Goal: Information Seeking & Learning: Learn about a topic

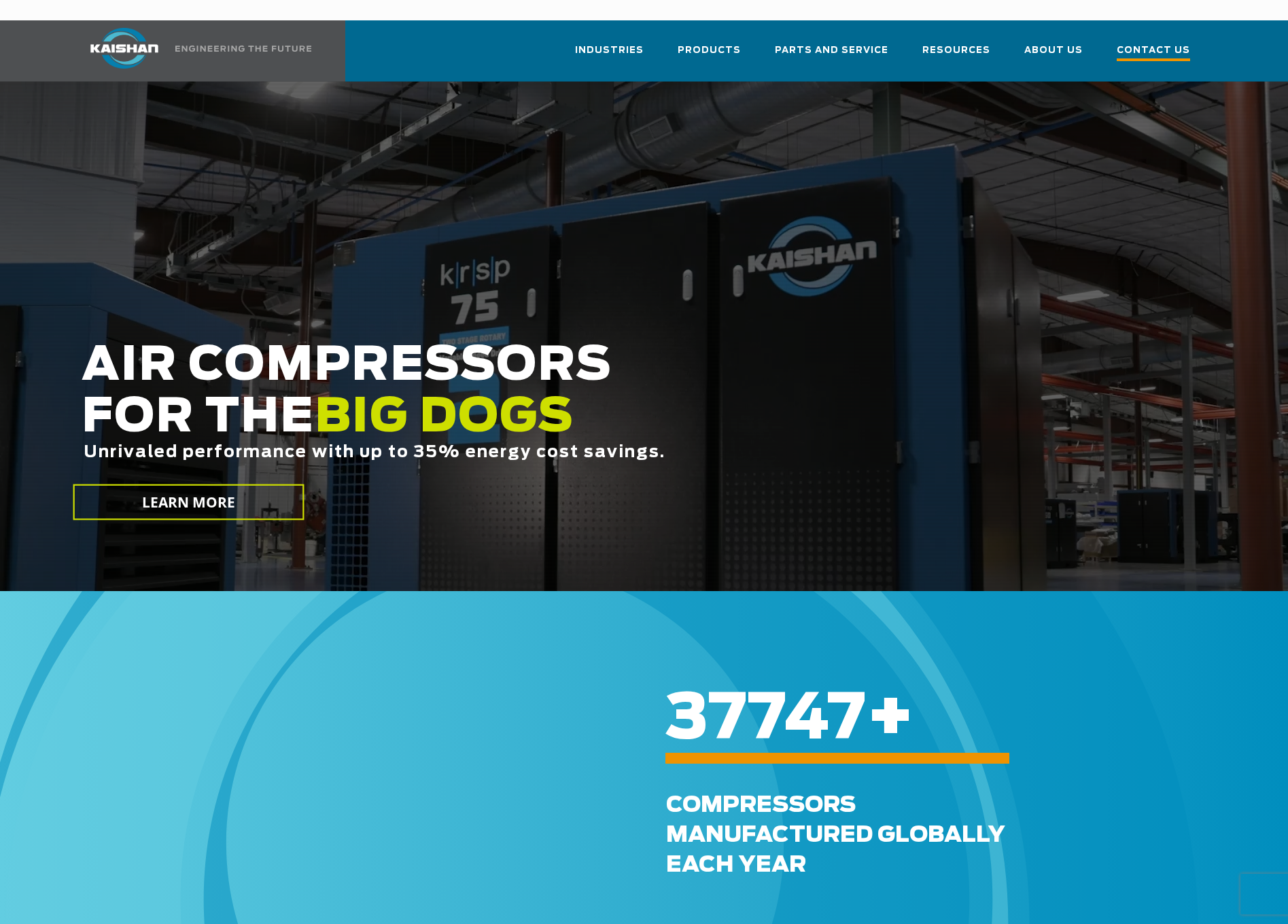
click at [1151, 43] on span "Contact Us" at bounding box center [1153, 52] width 74 height 18
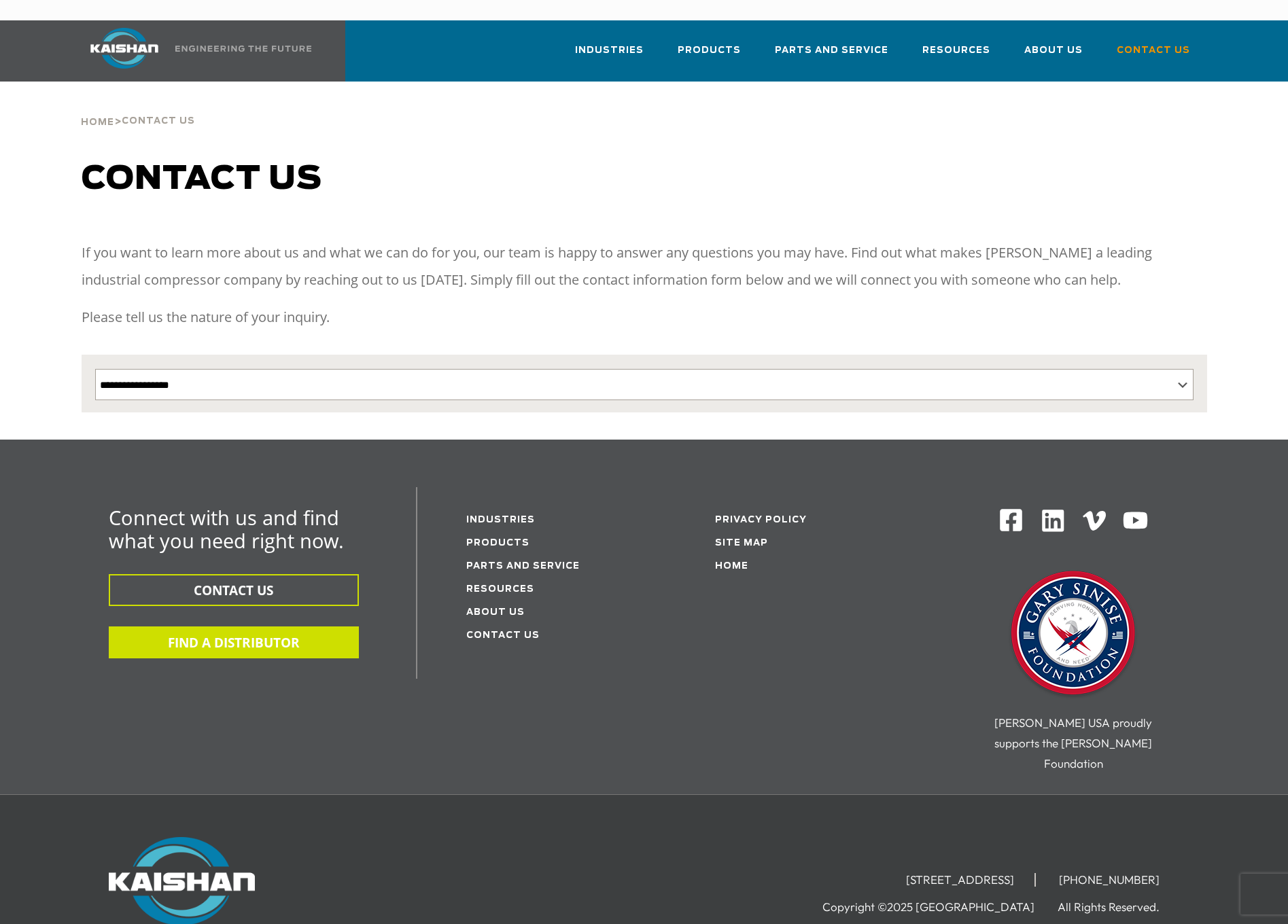
click at [280, 631] on button "FIND A DISTRIBUTOR" at bounding box center [234, 643] width 250 height 32
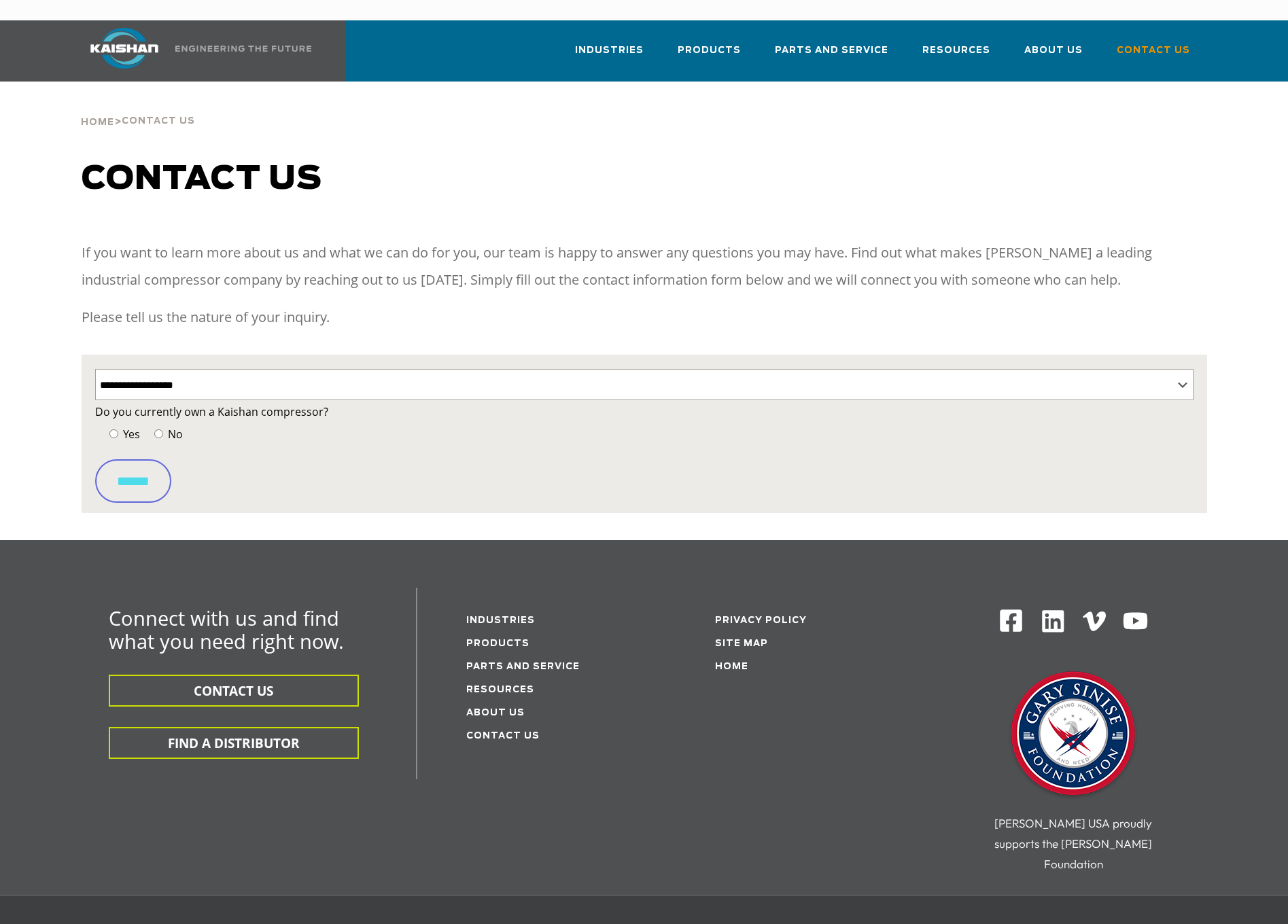
select select "**********"
click at [173, 427] on span "No" at bounding box center [174, 434] width 18 height 15
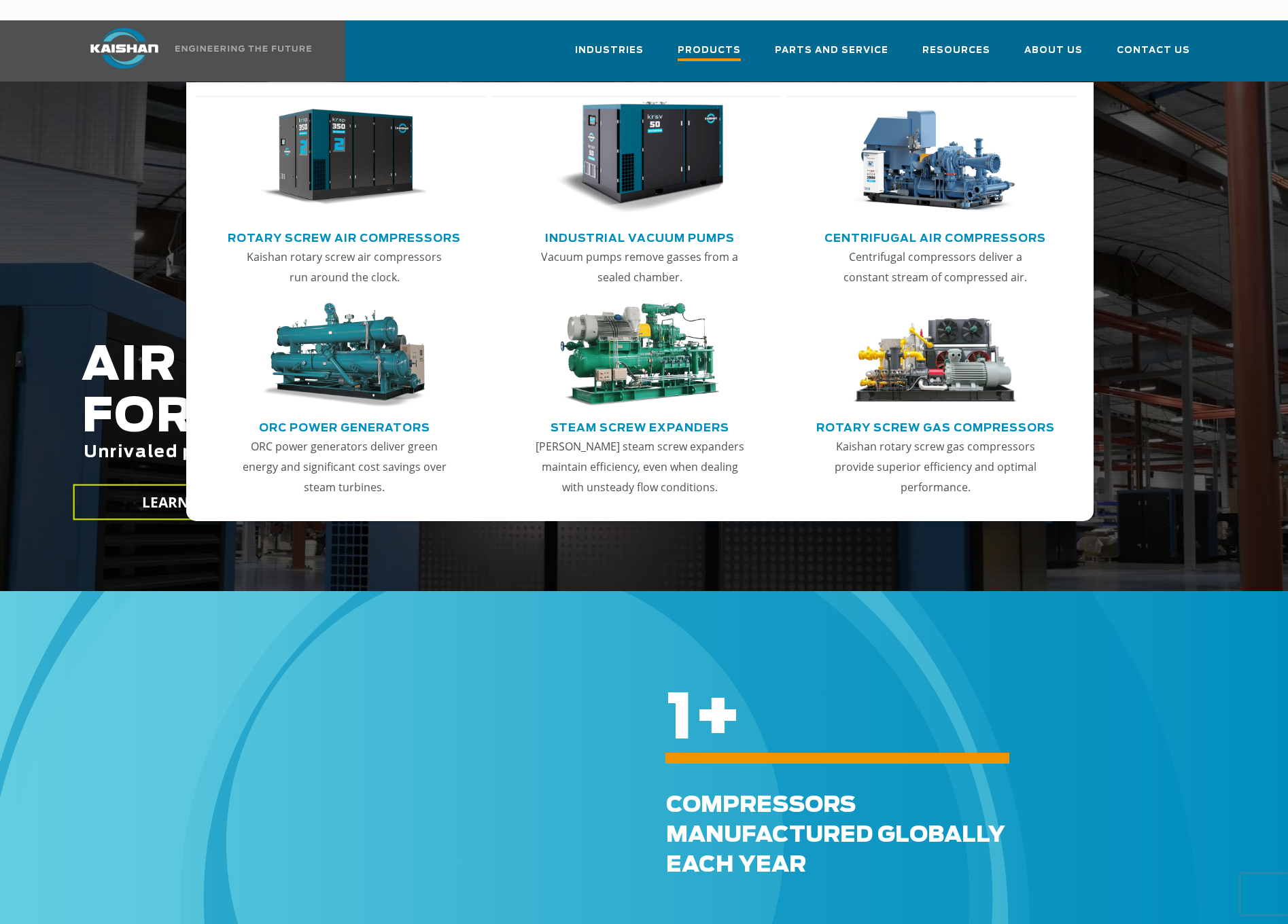
click at [736, 43] on span "Products" at bounding box center [709, 52] width 63 height 18
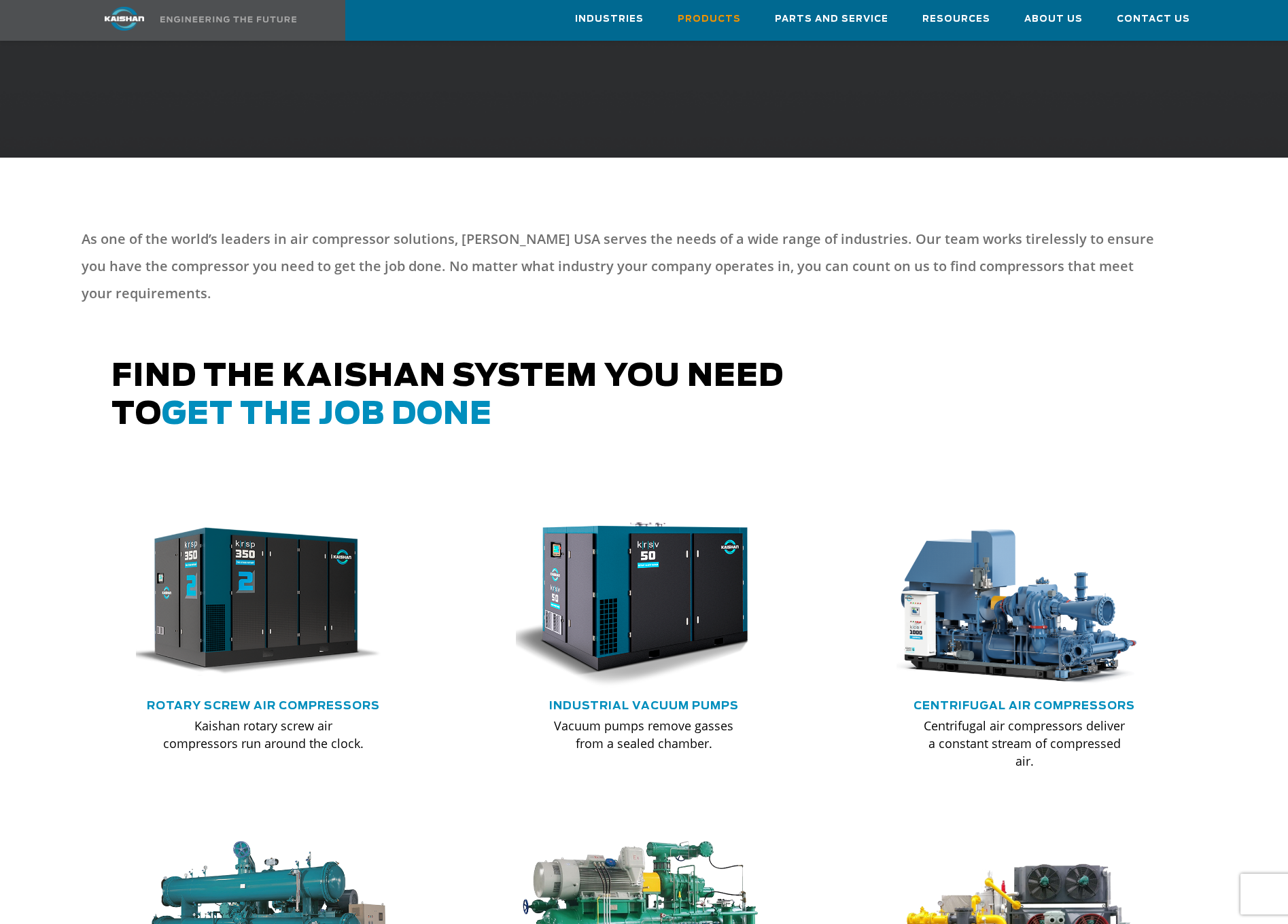
scroll to position [476, 0]
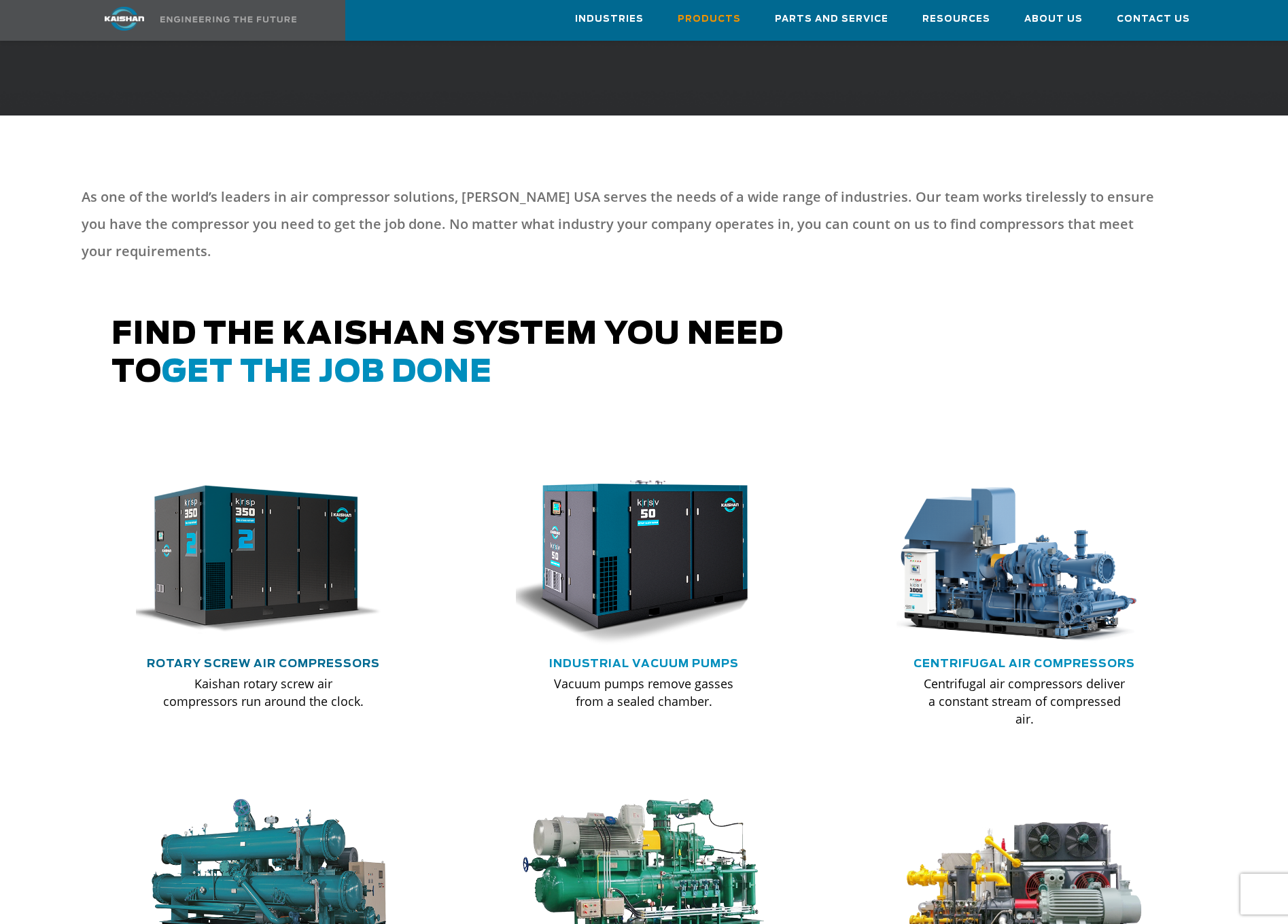
click at [303, 658] on link "Rotary Screw Air Compressors" at bounding box center [264, 664] width 233 height 11
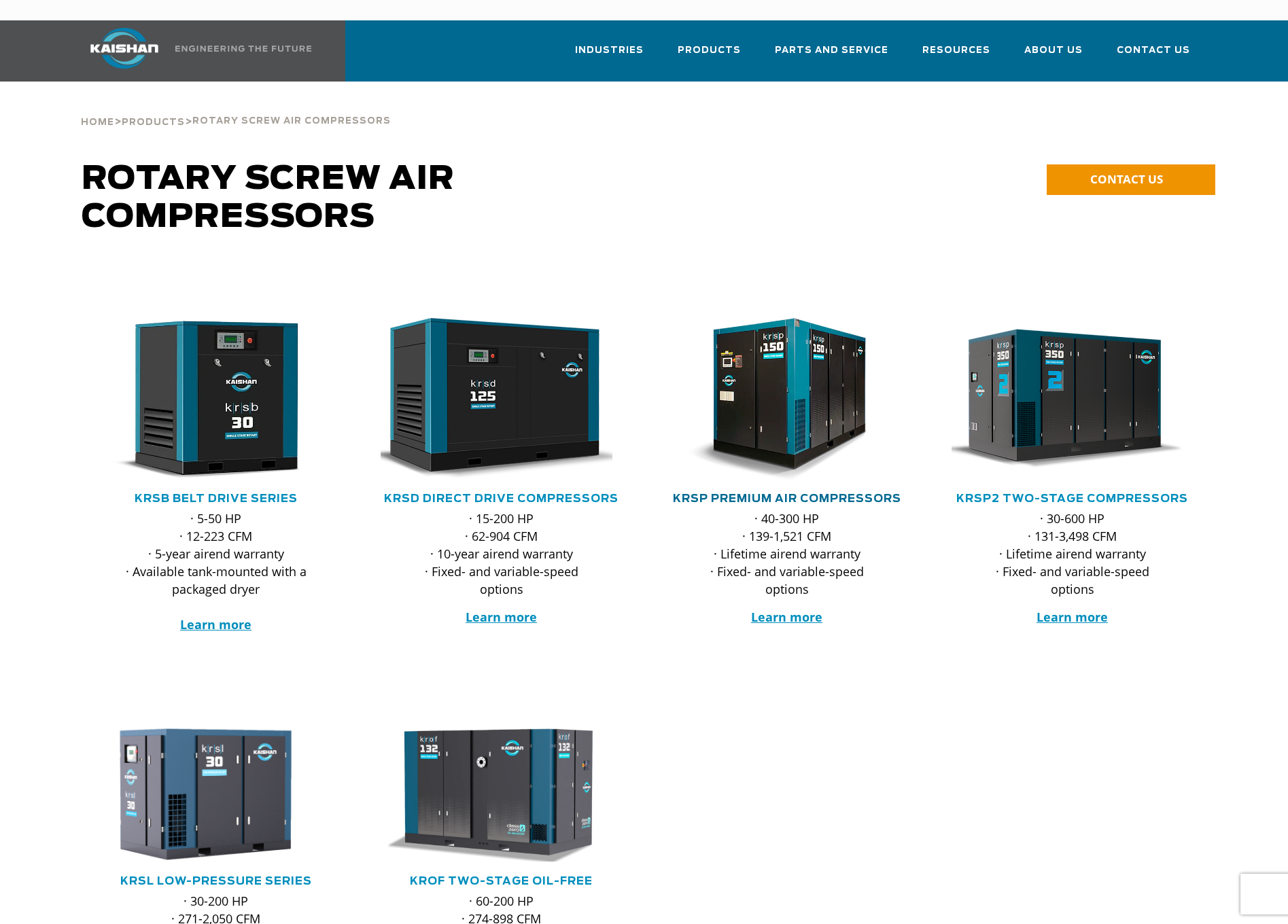
click at [758, 493] on link "KRSP Premium Air Compressors" at bounding box center [787, 499] width 228 height 11
click at [1038, 493] on link "KRSP2 Two-Stage Compressors" at bounding box center [1072, 499] width 231 height 11
click at [773, 609] on strong "Learn more" at bounding box center [786, 617] width 71 height 16
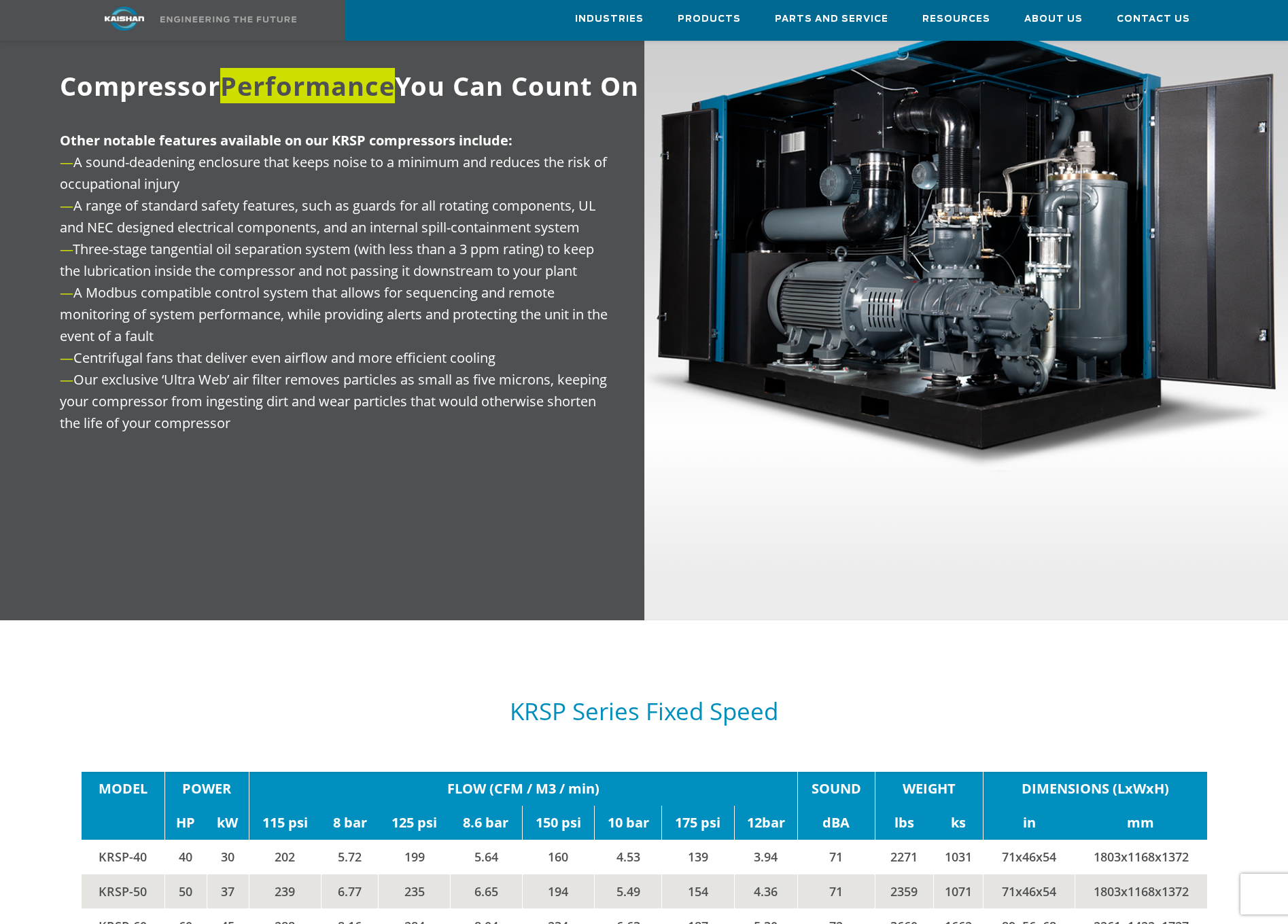
scroll to position [2039, 0]
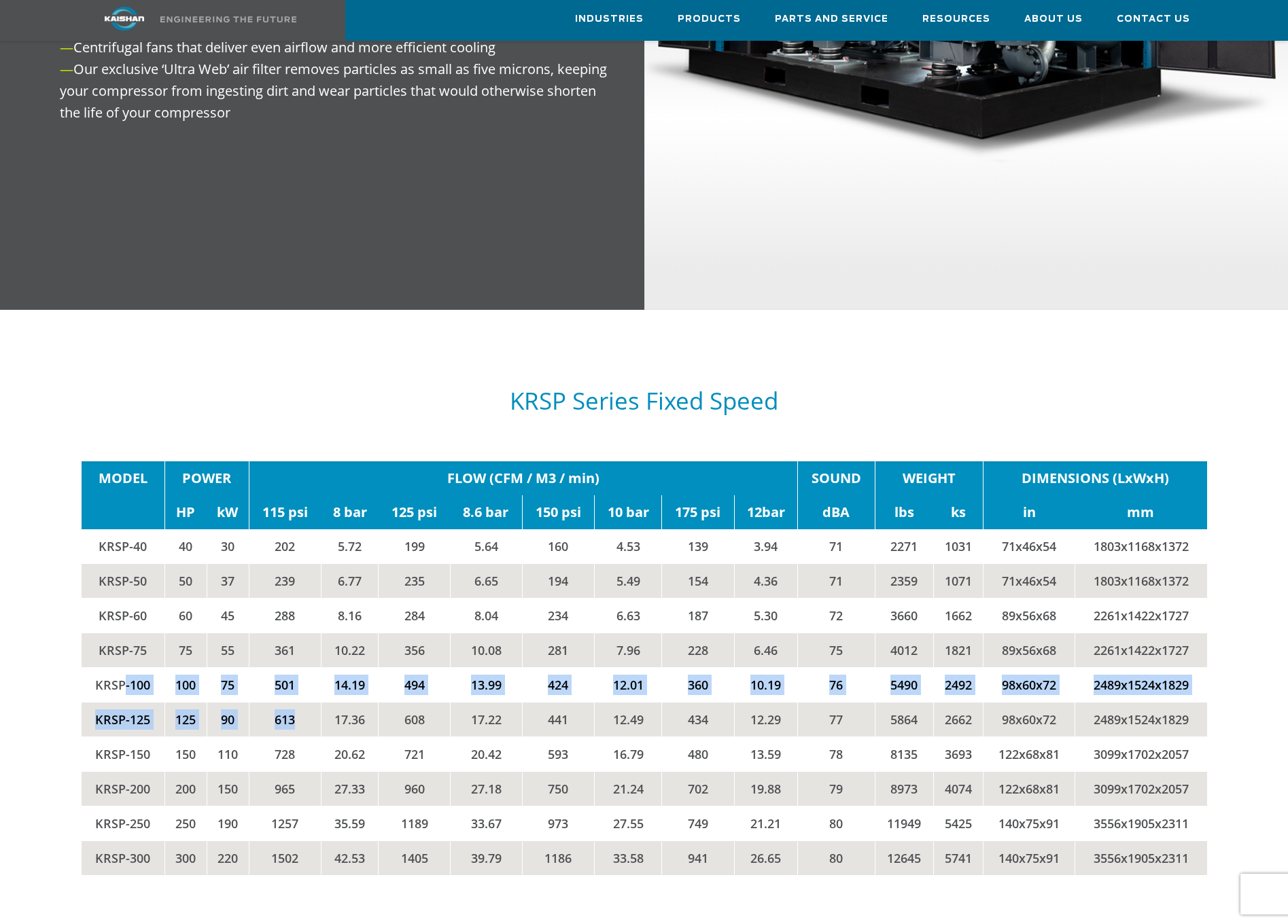
drag, startPoint x: 126, startPoint y: 664, endPoint x: 300, endPoint y: 696, distance: 176.9
click at [300, 696] on tbody "MODEL POWER FLOW (CFM / M3 / min) SOUND WEIGHT DIMENSIONS (LxWxH) HP kW 115 psi…" at bounding box center [644, 668] width 1126 height 414
click at [300, 703] on td "613" at bounding box center [285, 719] width 72 height 34
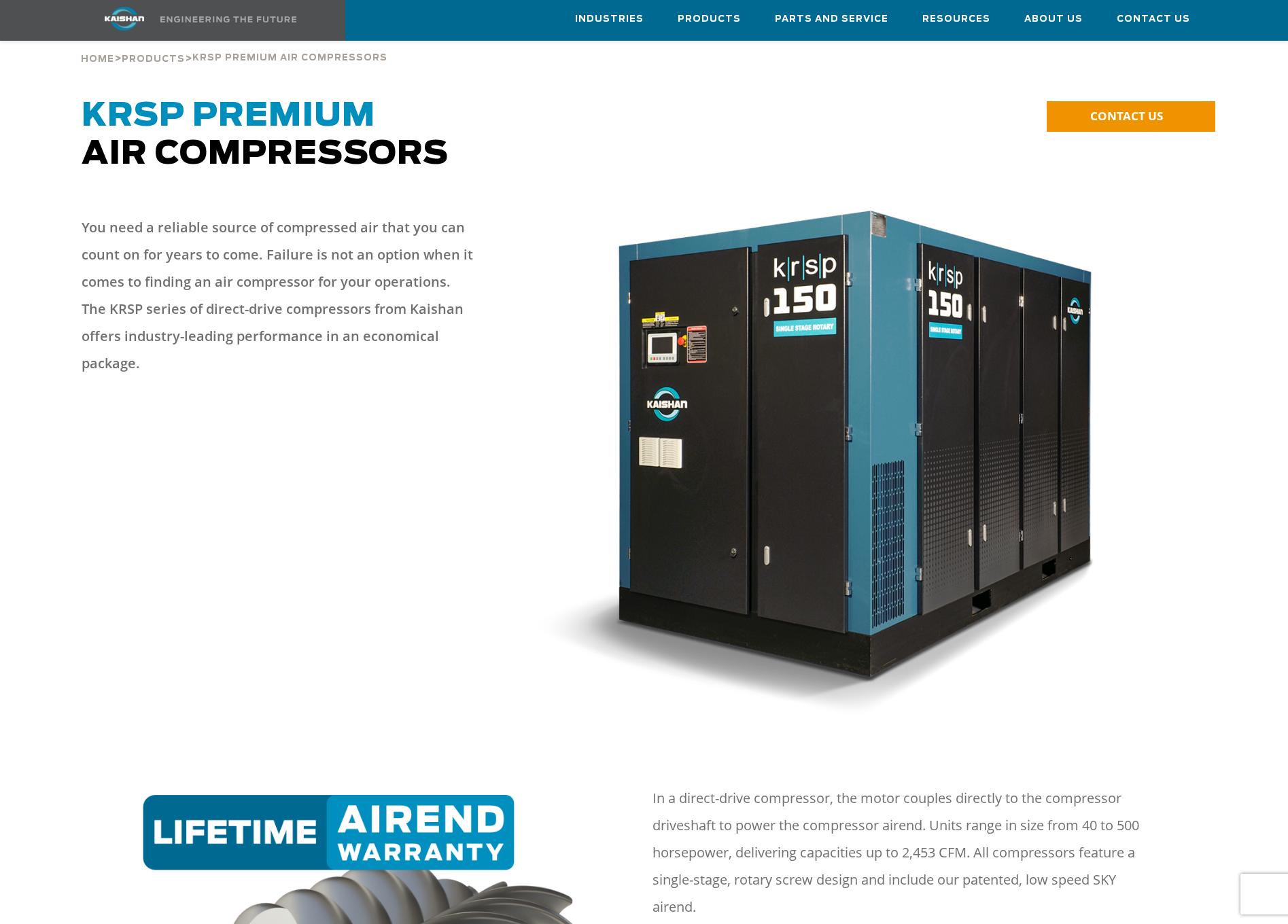
scroll to position [0, 0]
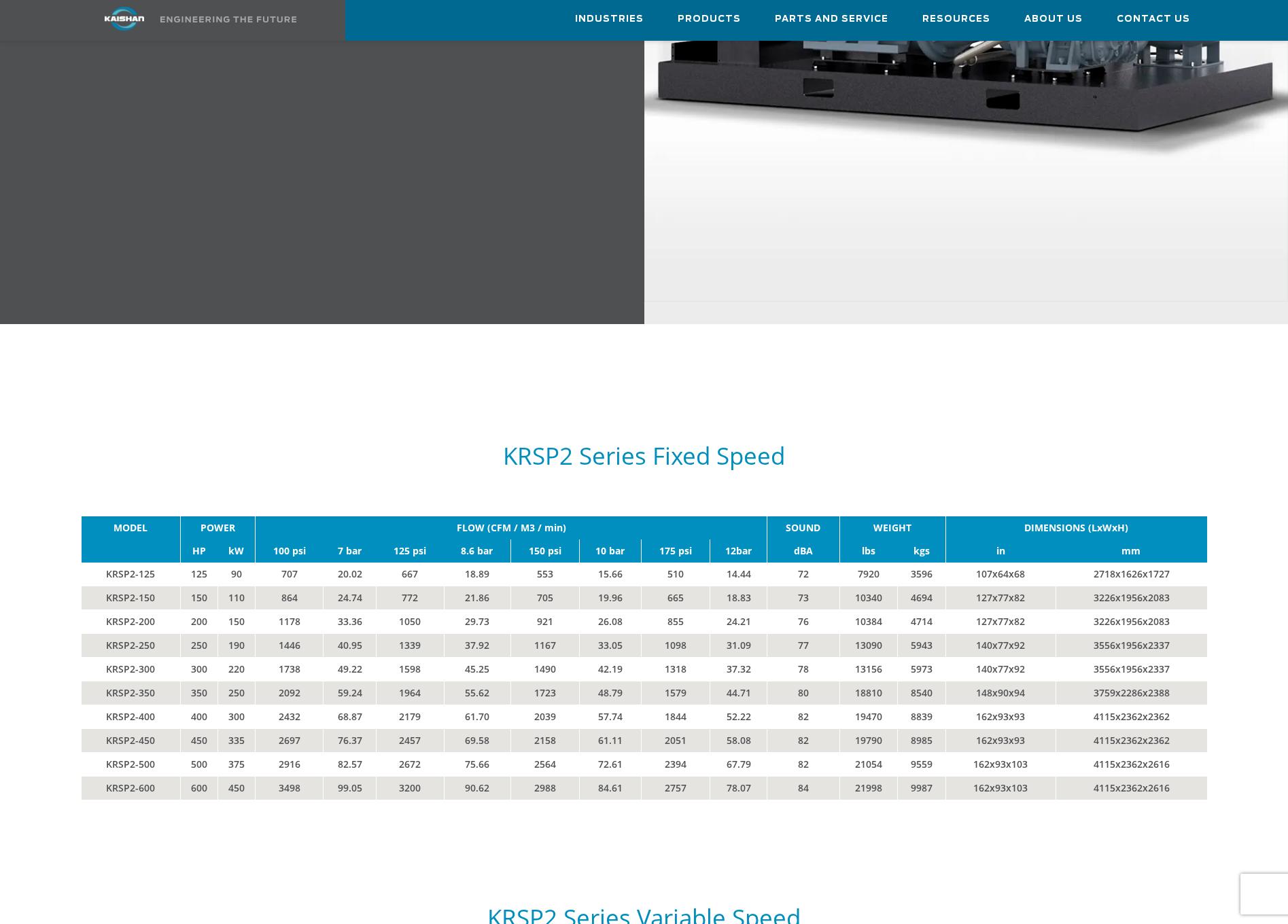
scroll to position [2039, 0]
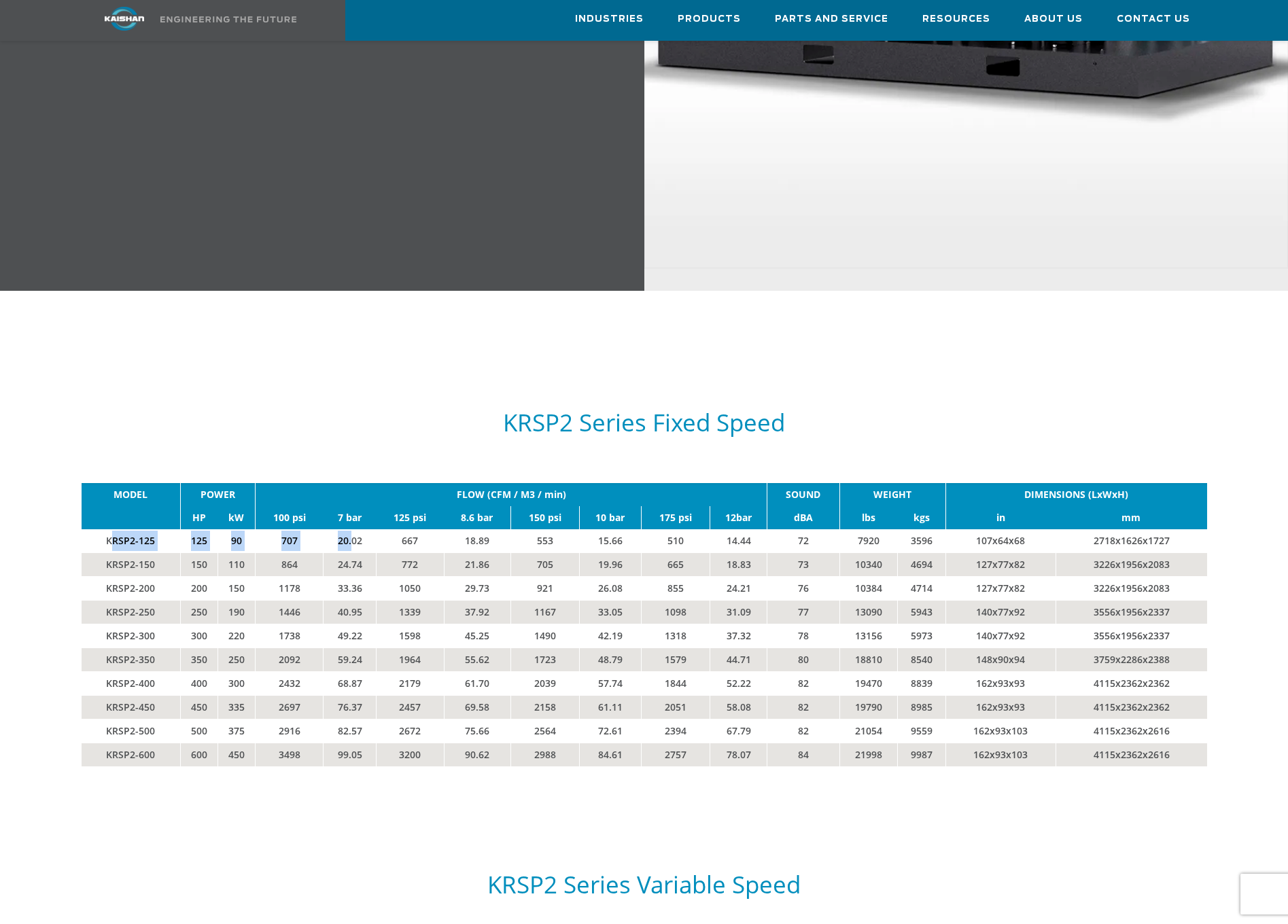
drag, startPoint x: 110, startPoint y: 523, endPoint x: 351, endPoint y: 521, distance: 241.0
click at [351, 529] on tr "KRSP2-125 125 90 707 20.02 667 18.89 553 15.66 510 14.44 72 7920 3596 107x64x68…" at bounding box center [644, 541] width 1126 height 24
drag, startPoint x: 351, startPoint y: 521, endPoint x: 451, endPoint y: 514, distance: 100.2
click at [451, 529] on td "18.89" at bounding box center [477, 541] width 67 height 24
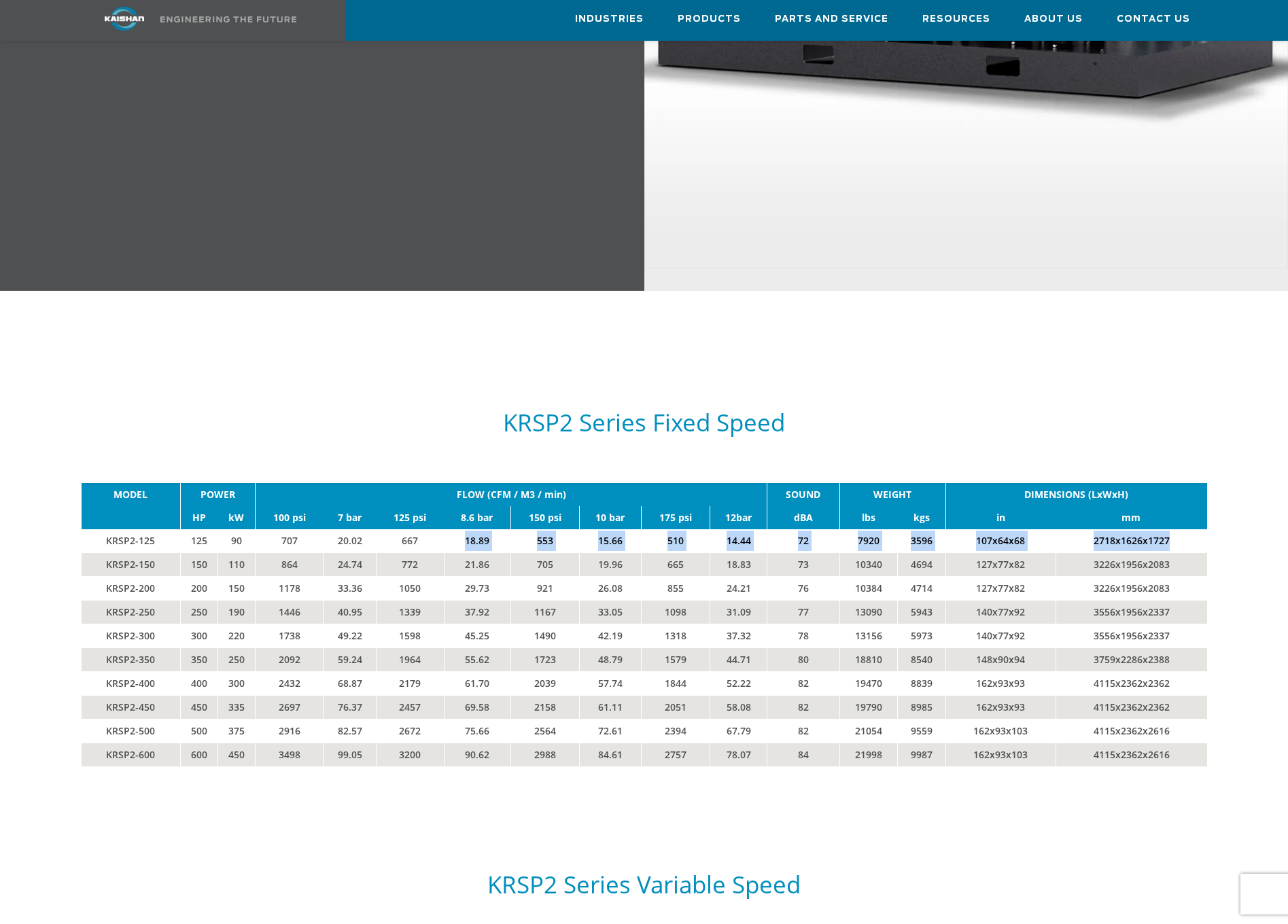
drag, startPoint x: 449, startPoint y: 514, endPoint x: 1170, endPoint y: 528, distance: 721.1
click at [1170, 529] on tr "KRSP2-125 125 90 707 20.02 667 18.89 553 15.66 510 14.44 72 7920 3596 107x64x68…" at bounding box center [644, 541] width 1126 height 24
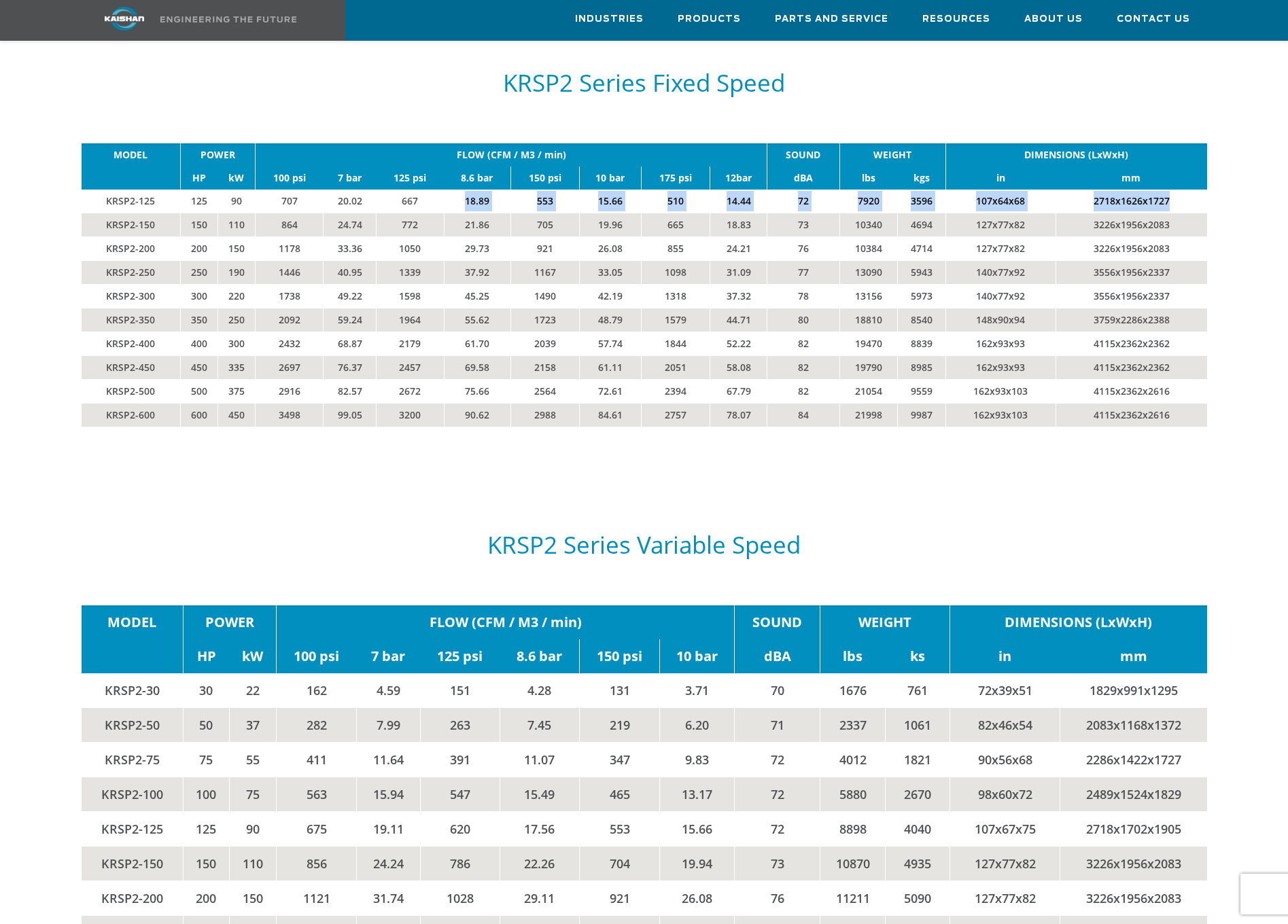
scroll to position [2446, 0]
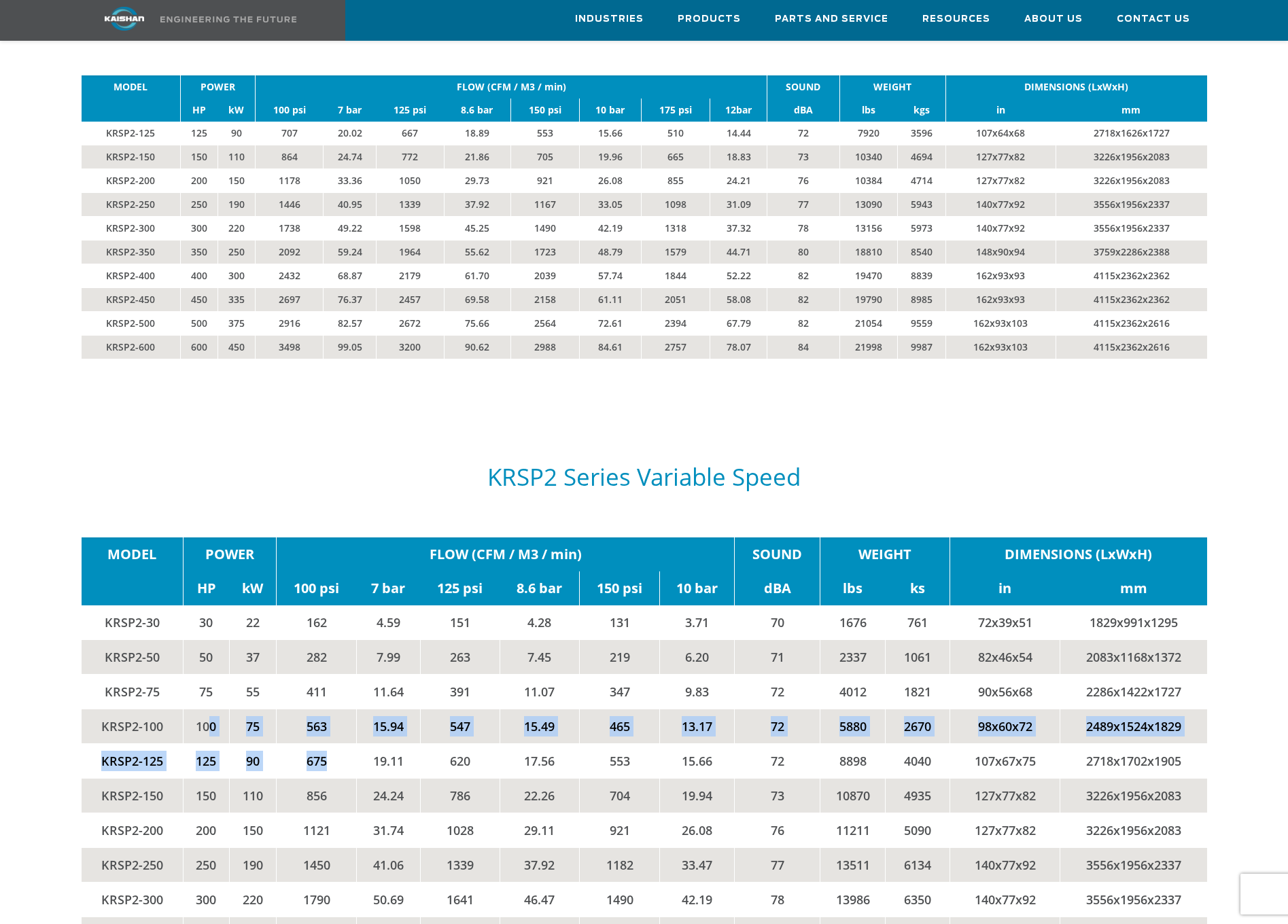
drag, startPoint x: 209, startPoint y: 706, endPoint x: 349, endPoint y: 730, distance: 142.0
click at [349, 730] on tbody "MODEL POWER FLOW (CFM / M3 / min) SOUND WEIGHT DIMENSIONS (LxWxH) HP kW 100 psi…" at bounding box center [644, 814] width 1126 height 552
drag, startPoint x: 349, startPoint y: 730, endPoint x: 314, endPoint y: 732, distance: 35.1
click at [313, 743] on td "675" at bounding box center [316, 760] width 80 height 34
drag, startPoint x: 326, startPoint y: 742, endPoint x: 310, endPoint y: 709, distance: 36.7
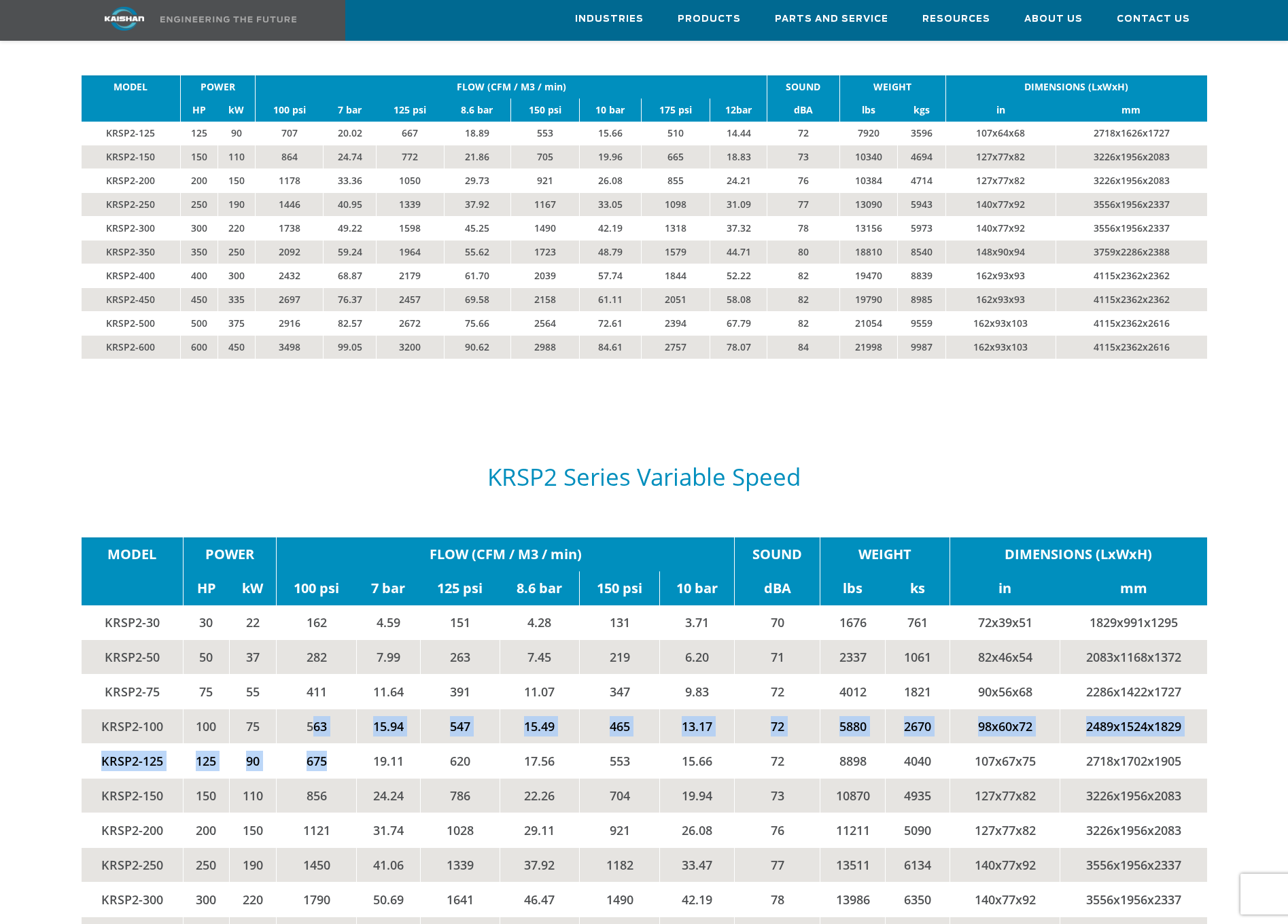
click at [310, 709] on tbody "MODEL POWER FLOW (CFM / M3 / min) SOUND WEIGHT DIMENSIONS (LxWxH) HP kW 100 psi…" at bounding box center [644, 814] width 1126 height 552
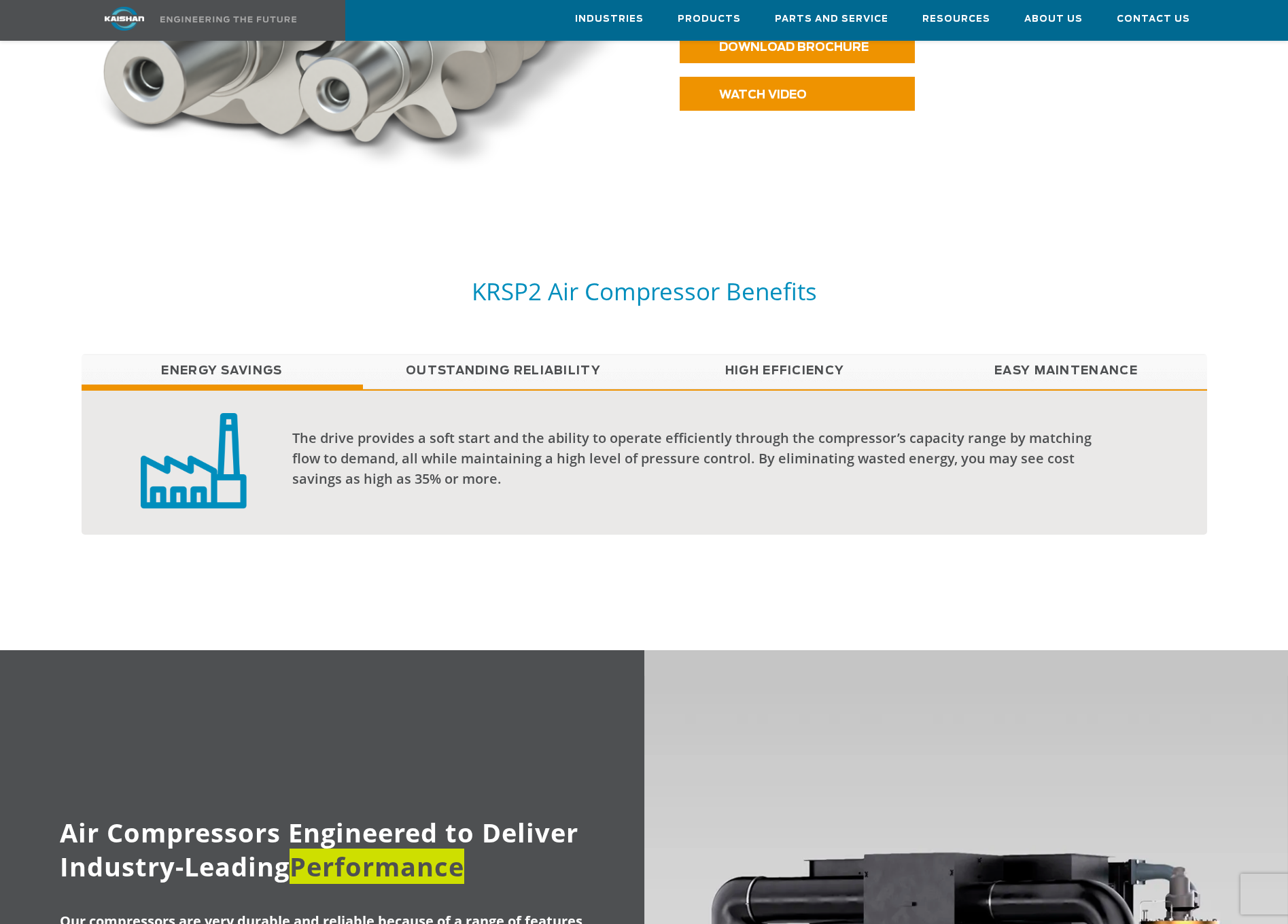
scroll to position [883, 0]
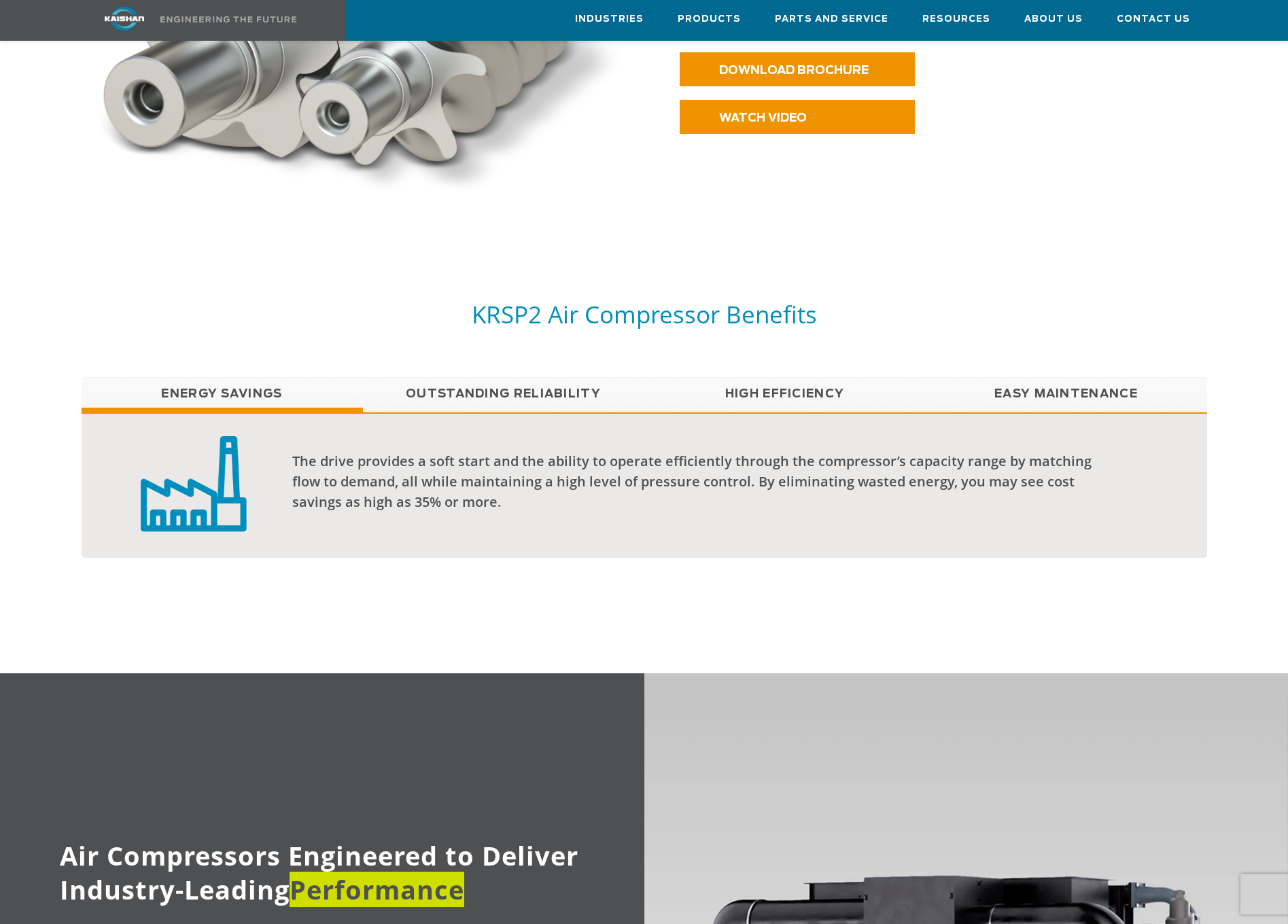
click at [444, 377] on link "Outstanding Reliability" at bounding box center [503, 394] width 281 height 34
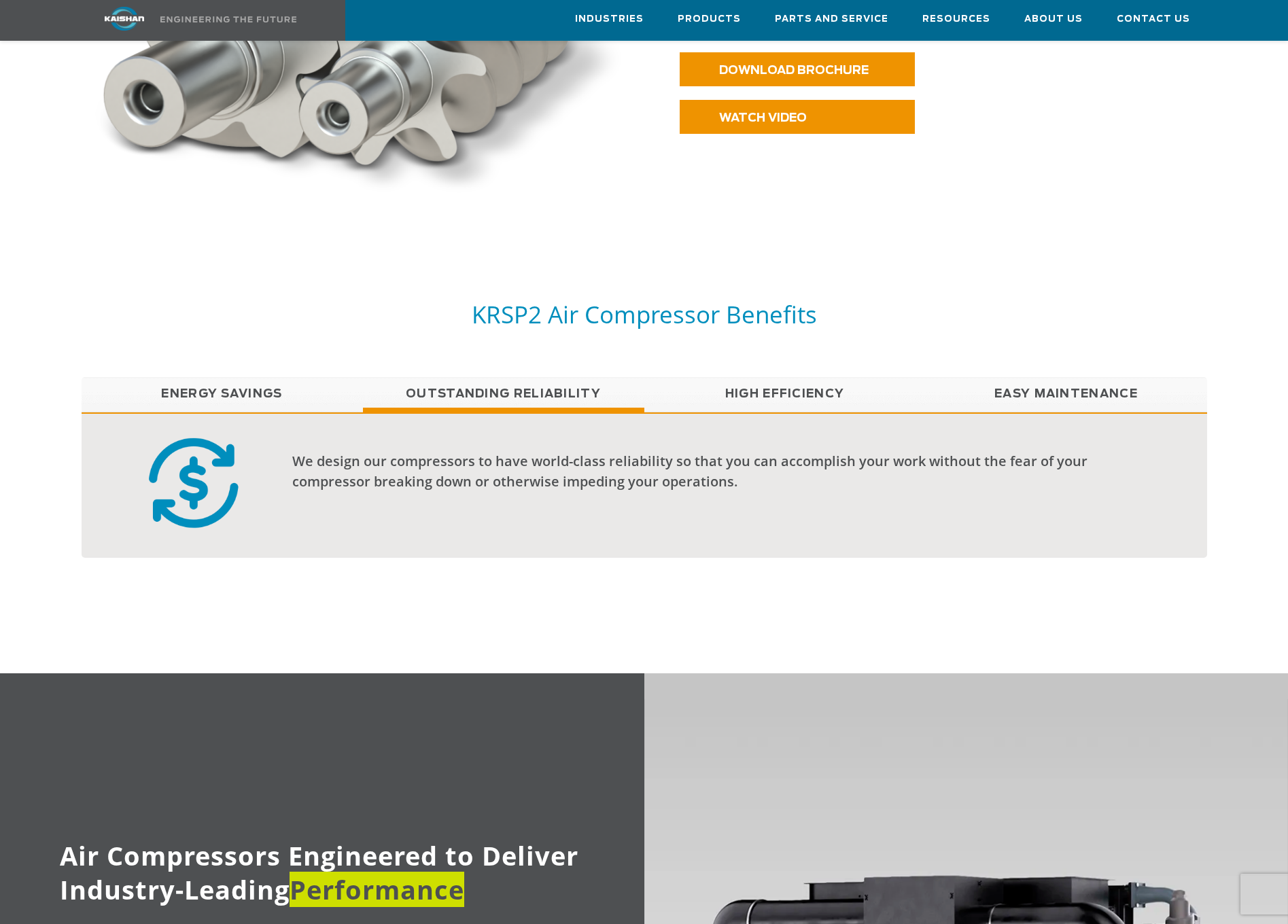
click at [780, 377] on link "High Efficiency" at bounding box center [785, 394] width 281 height 34
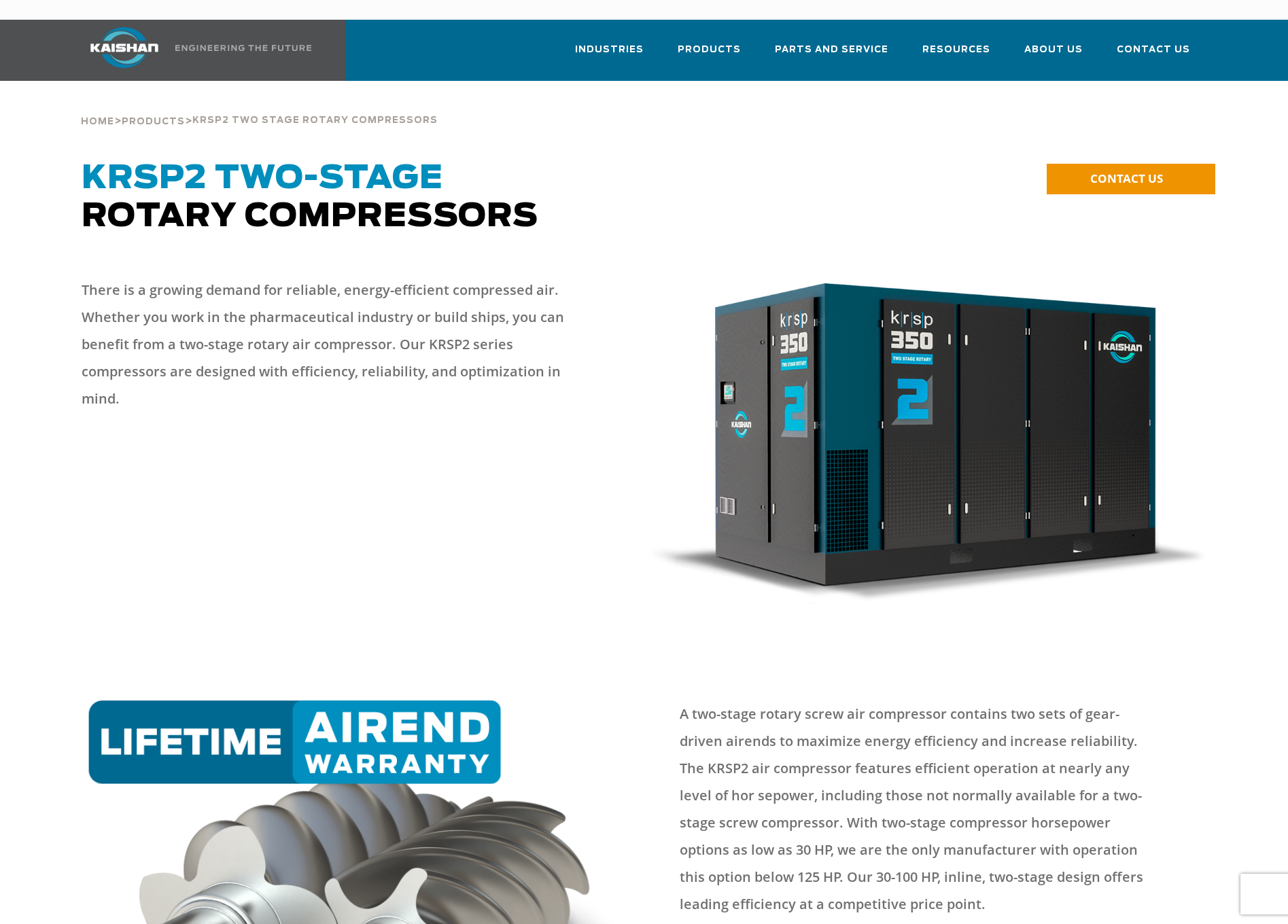
scroll to position [0, 0]
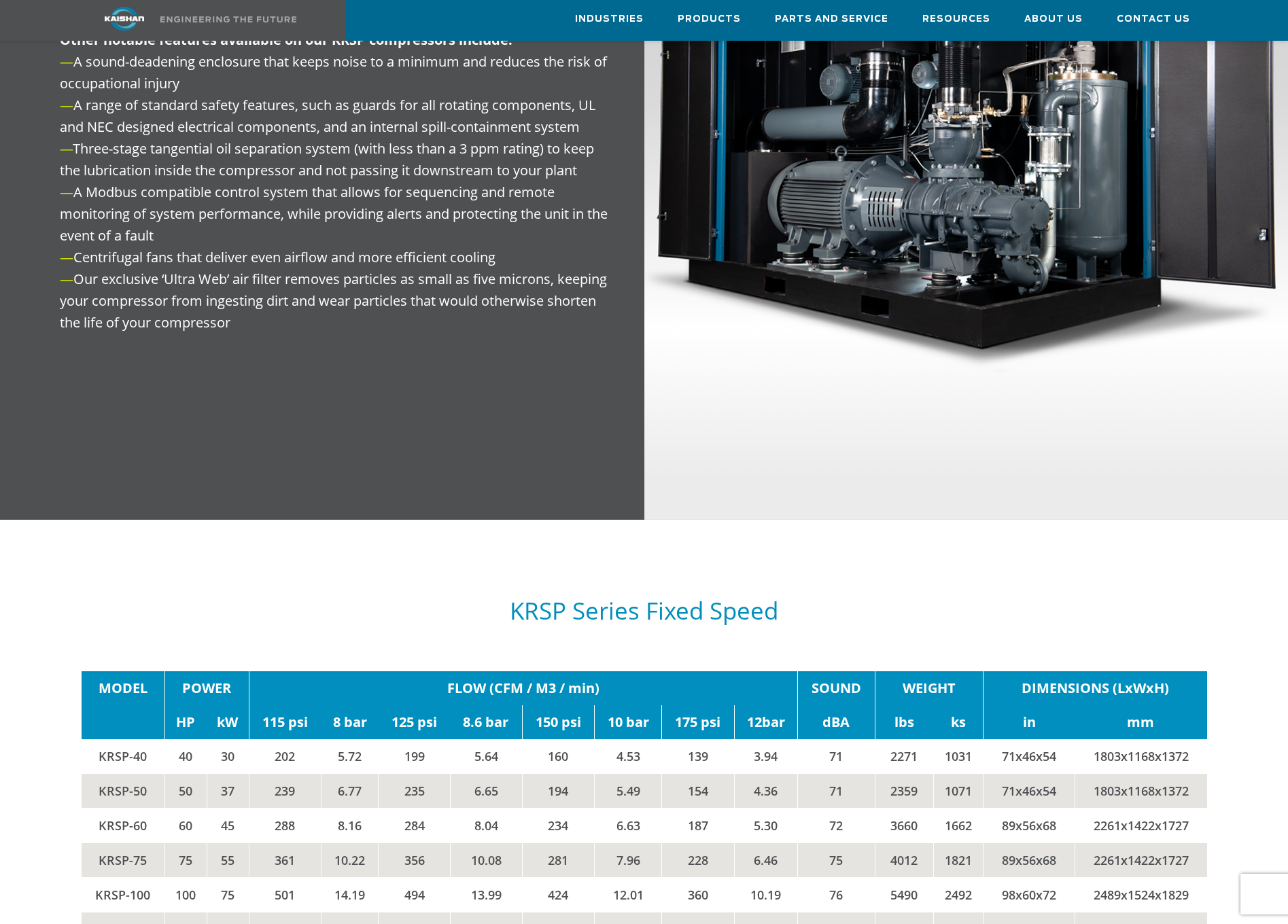
scroll to position [1835, 0]
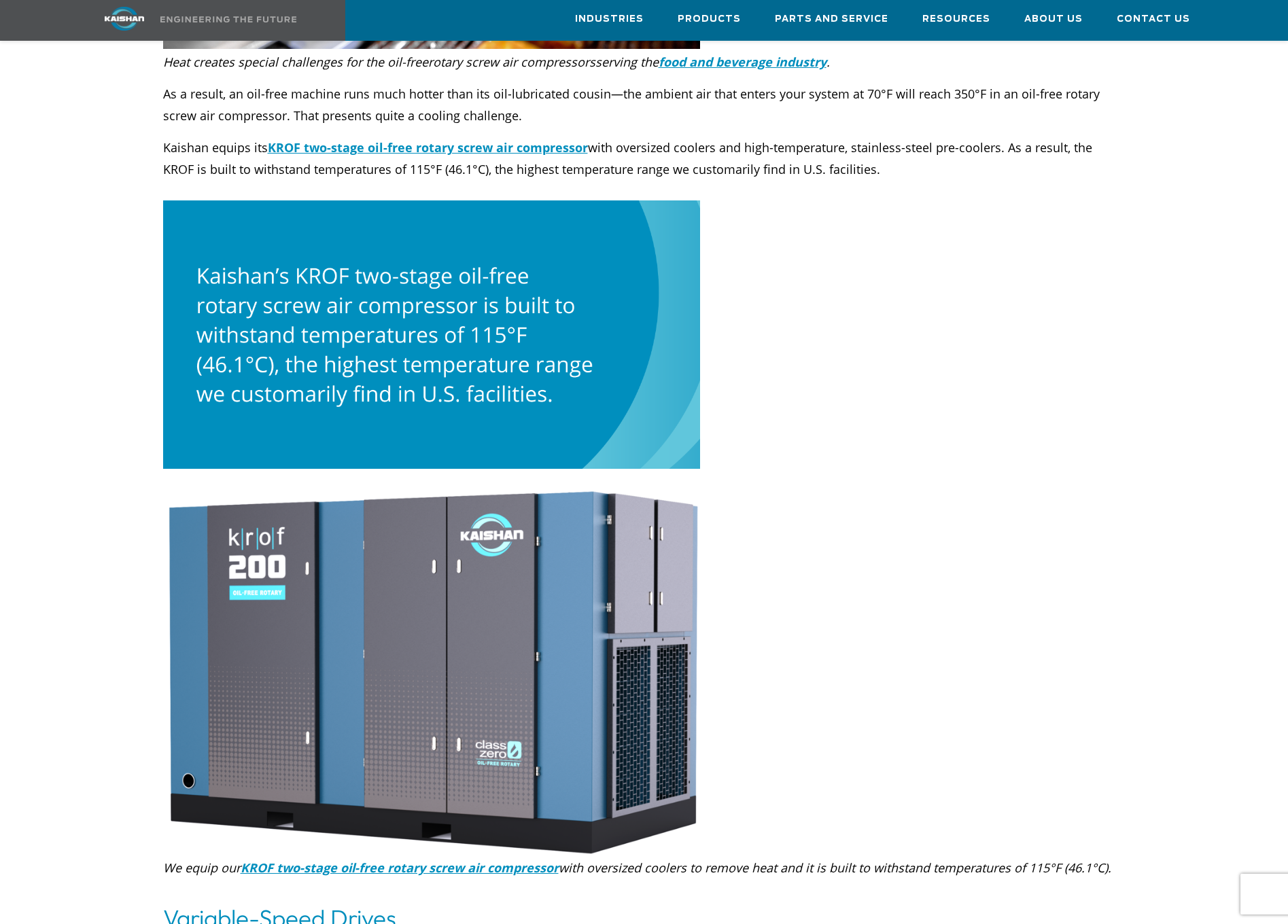
scroll to position [4281, 0]
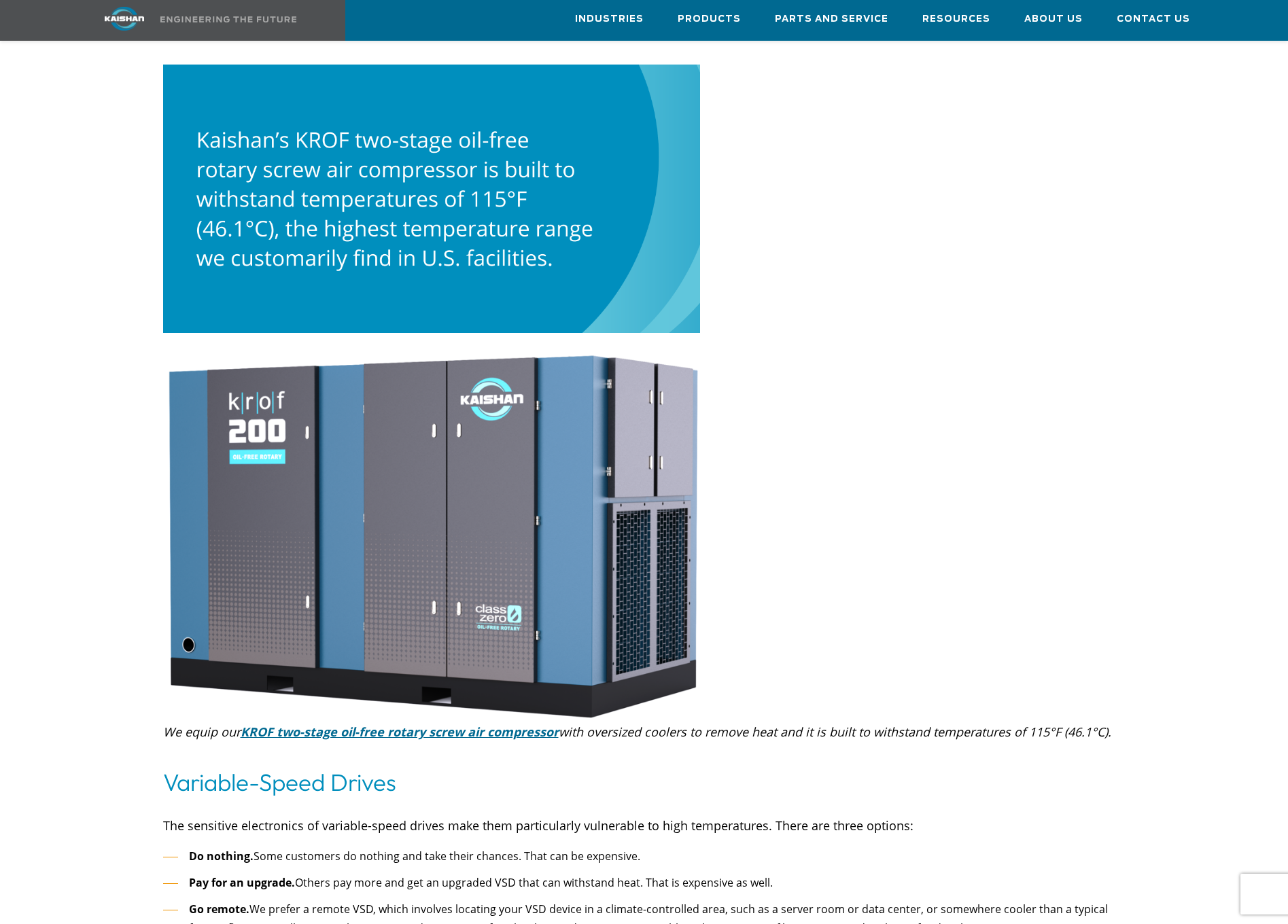
drag, startPoint x: 573, startPoint y: 661, endPoint x: 539, endPoint y: 709, distance: 58.8
click at [537, 724] on icon "KROF two-stage oil-free rotary screw air compressor" at bounding box center [399, 732] width 318 height 16
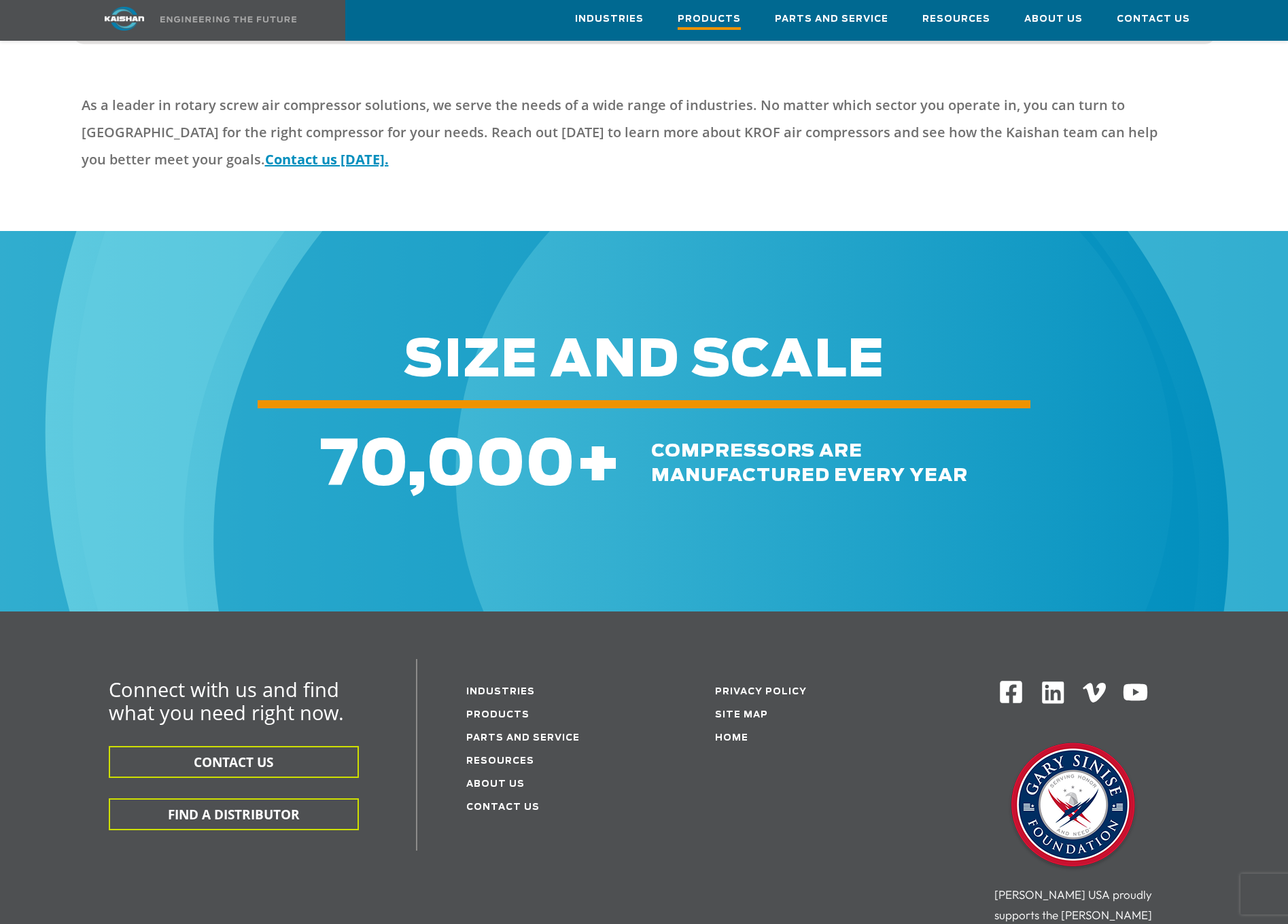
scroll to position [4281, 0]
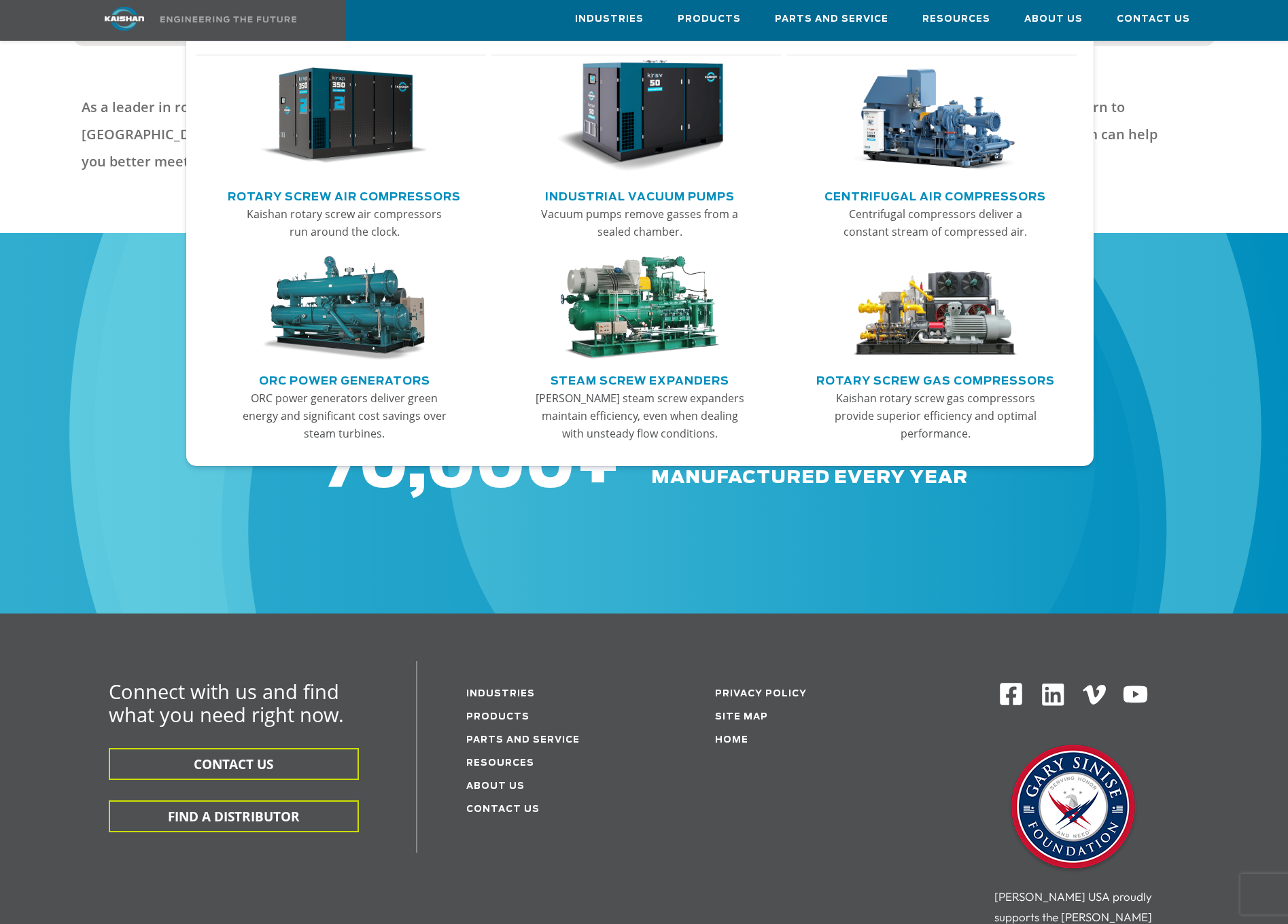
click at [387, 186] on link "Rotary Screw Air Compressors" at bounding box center [344, 195] width 233 height 21
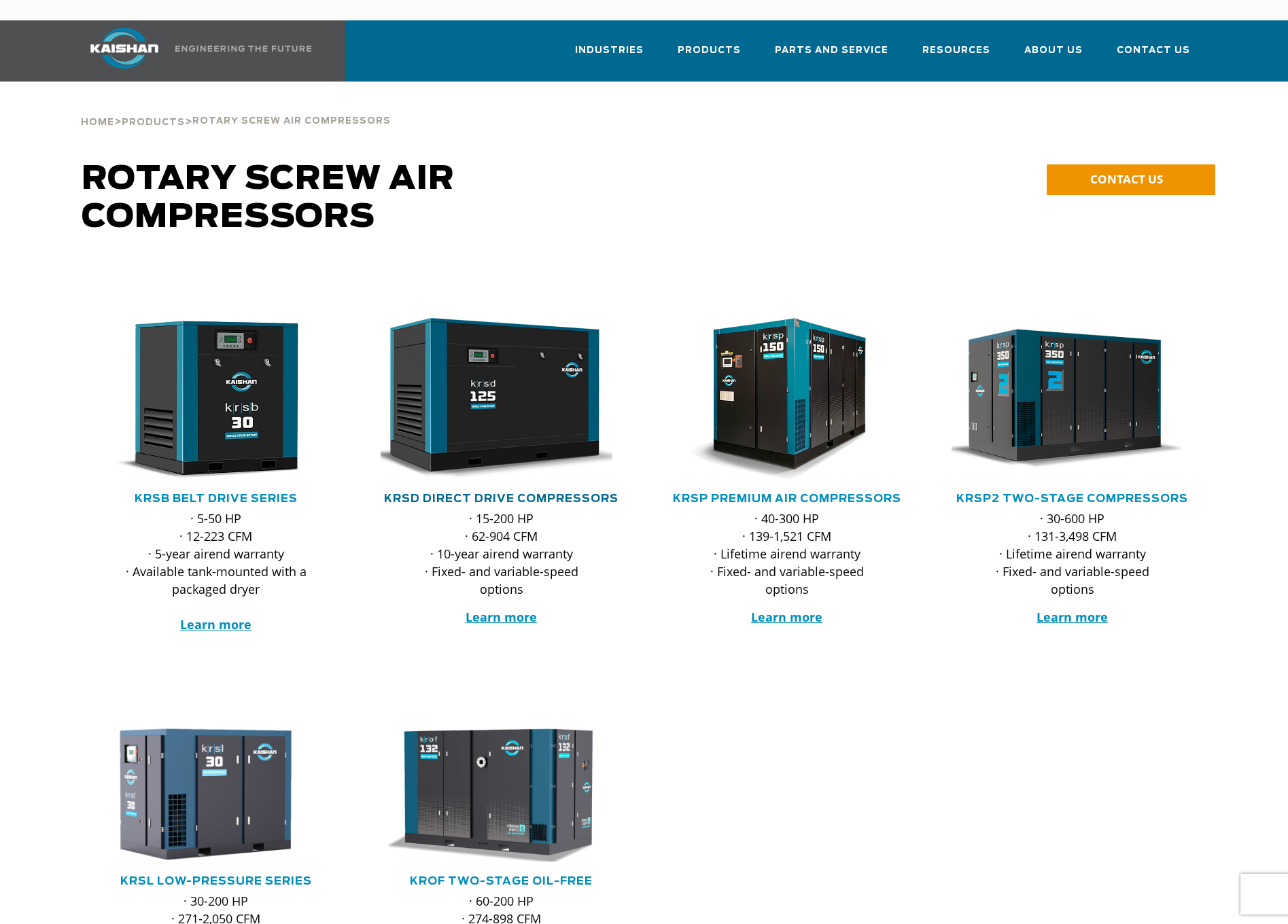
click at [492, 493] on link "KRSD Direct Drive Compressors" at bounding box center [501, 499] width 234 height 11
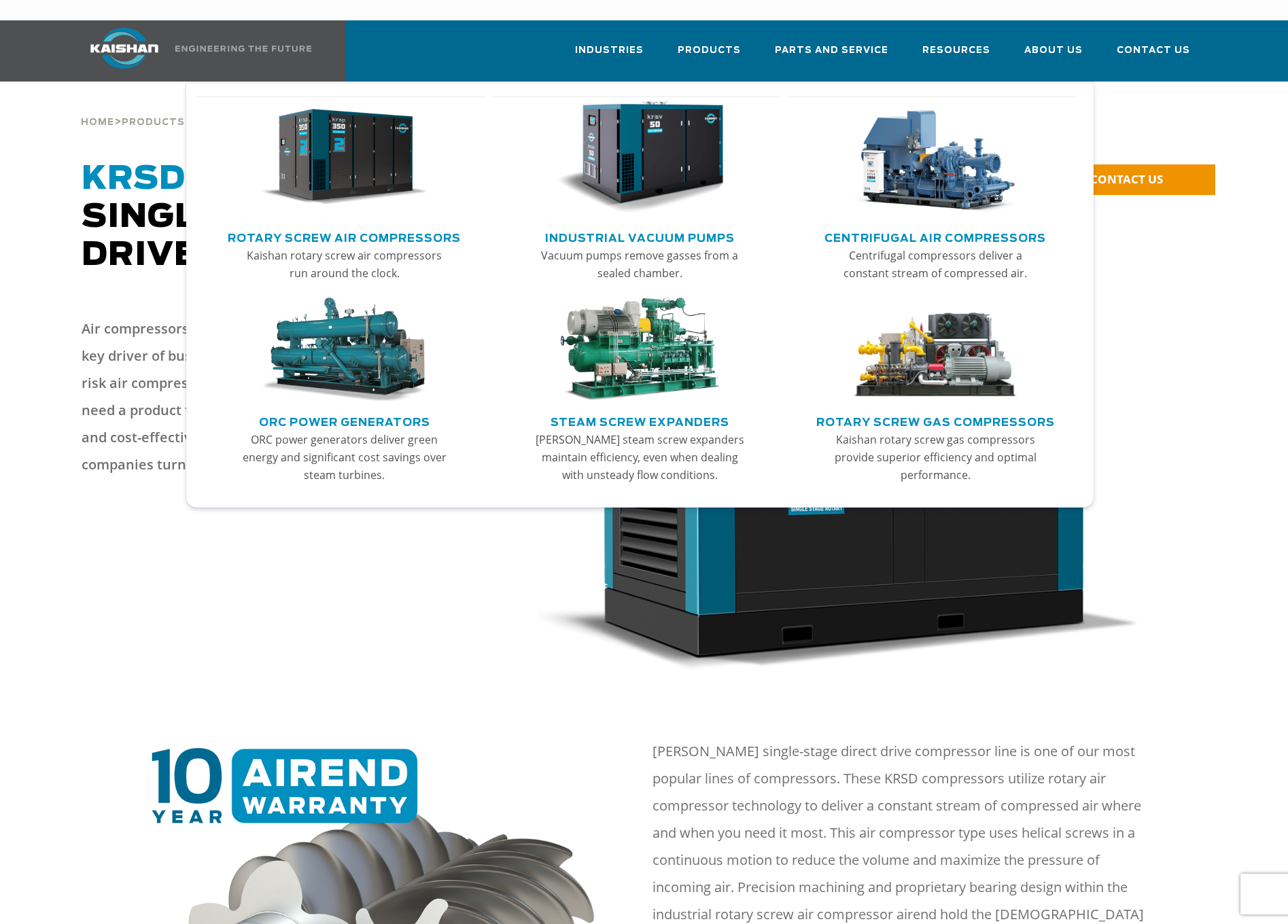
click at [400, 226] on link "Rotary Screw Air Compressors" at bounding box center [344, 236] width 233 height 21
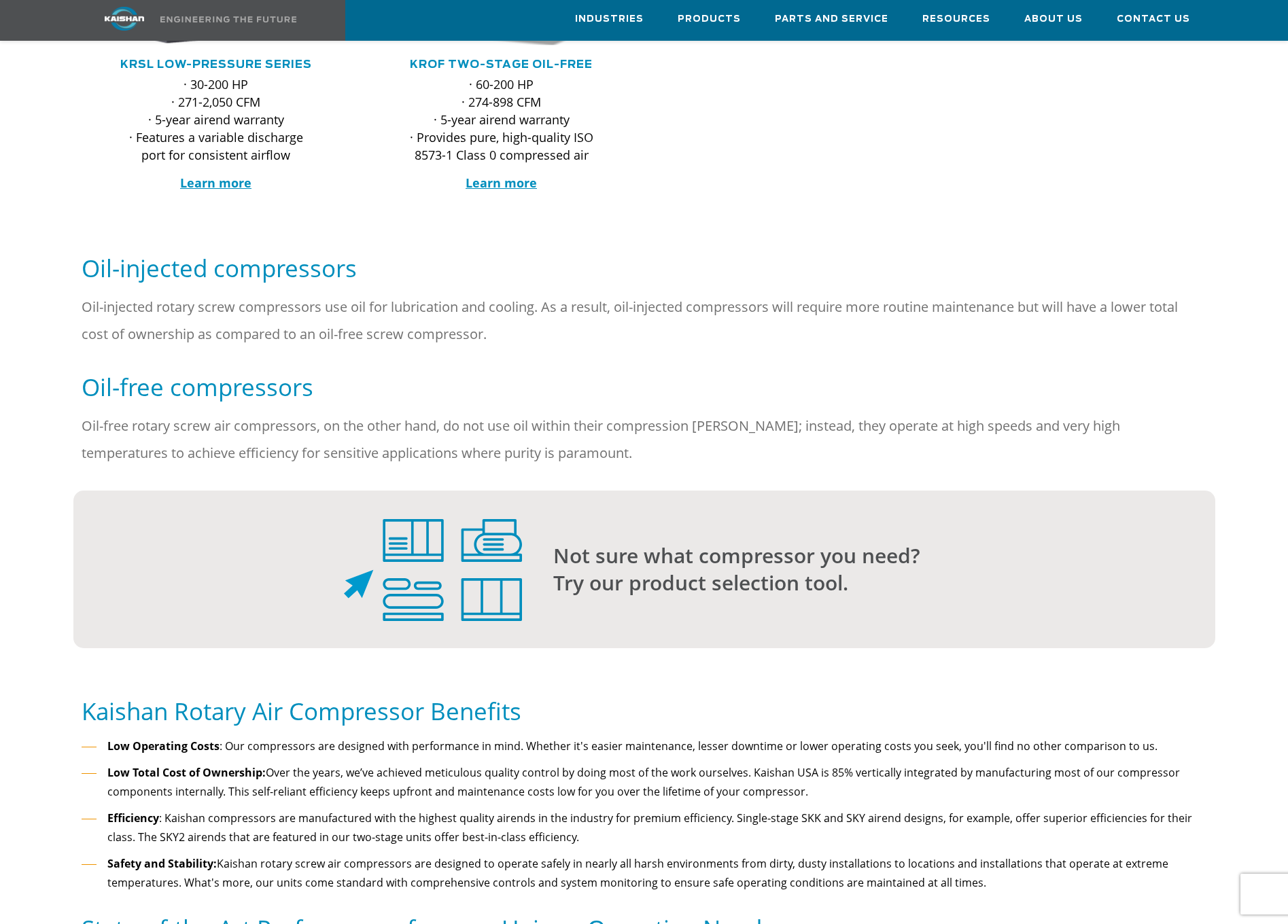
scroll to position [815, 0]
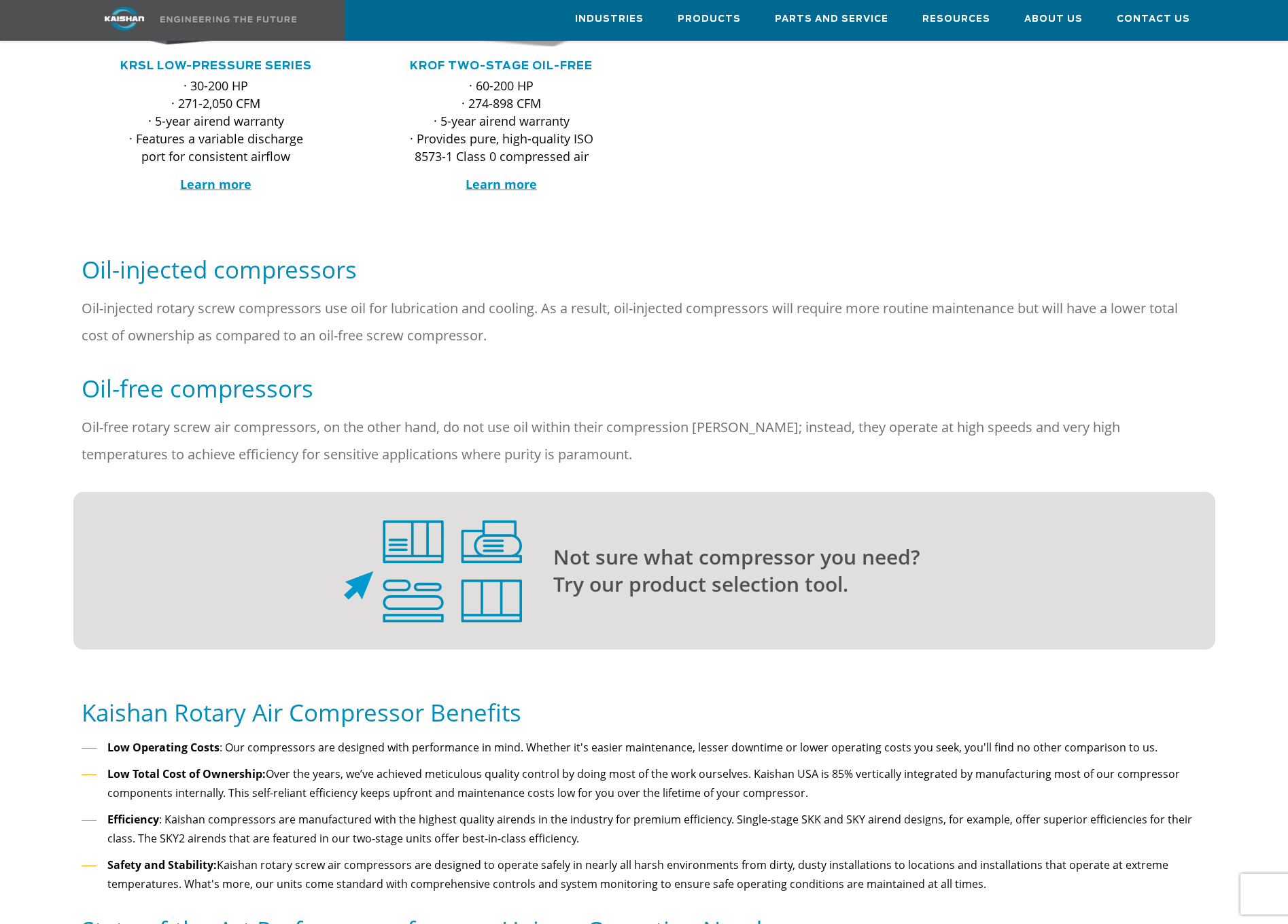
click at [448, 527] on img at bounding box center [433, 571] width 178 height 102
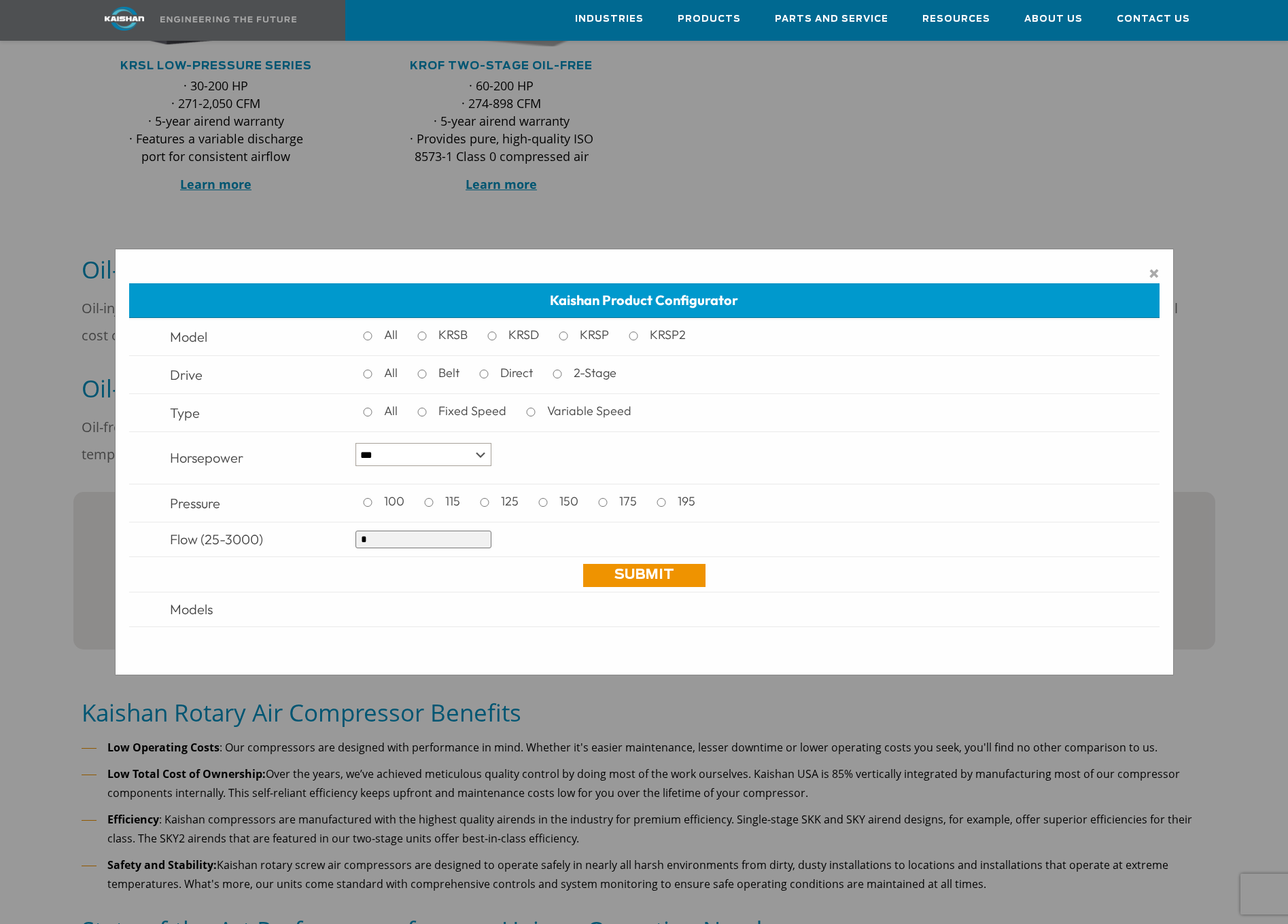
click at [822, 203] on div "× Kaishan Product Configurator Model All KRSB KRSD KRSP KRSP2 Drive All Belt Di…" at bounding box center [644, 462] width 1288 height 924
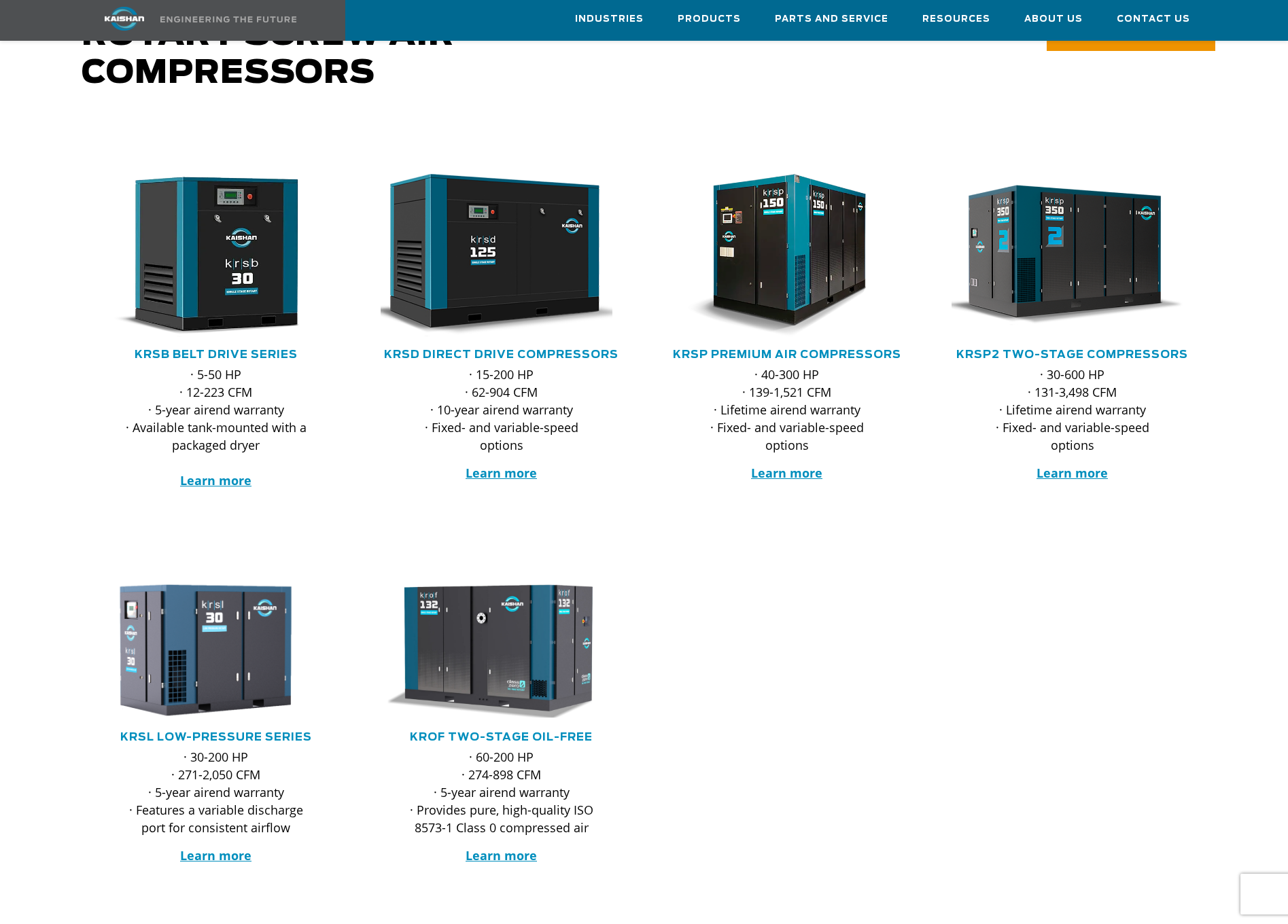
scroll to position [136, 0]
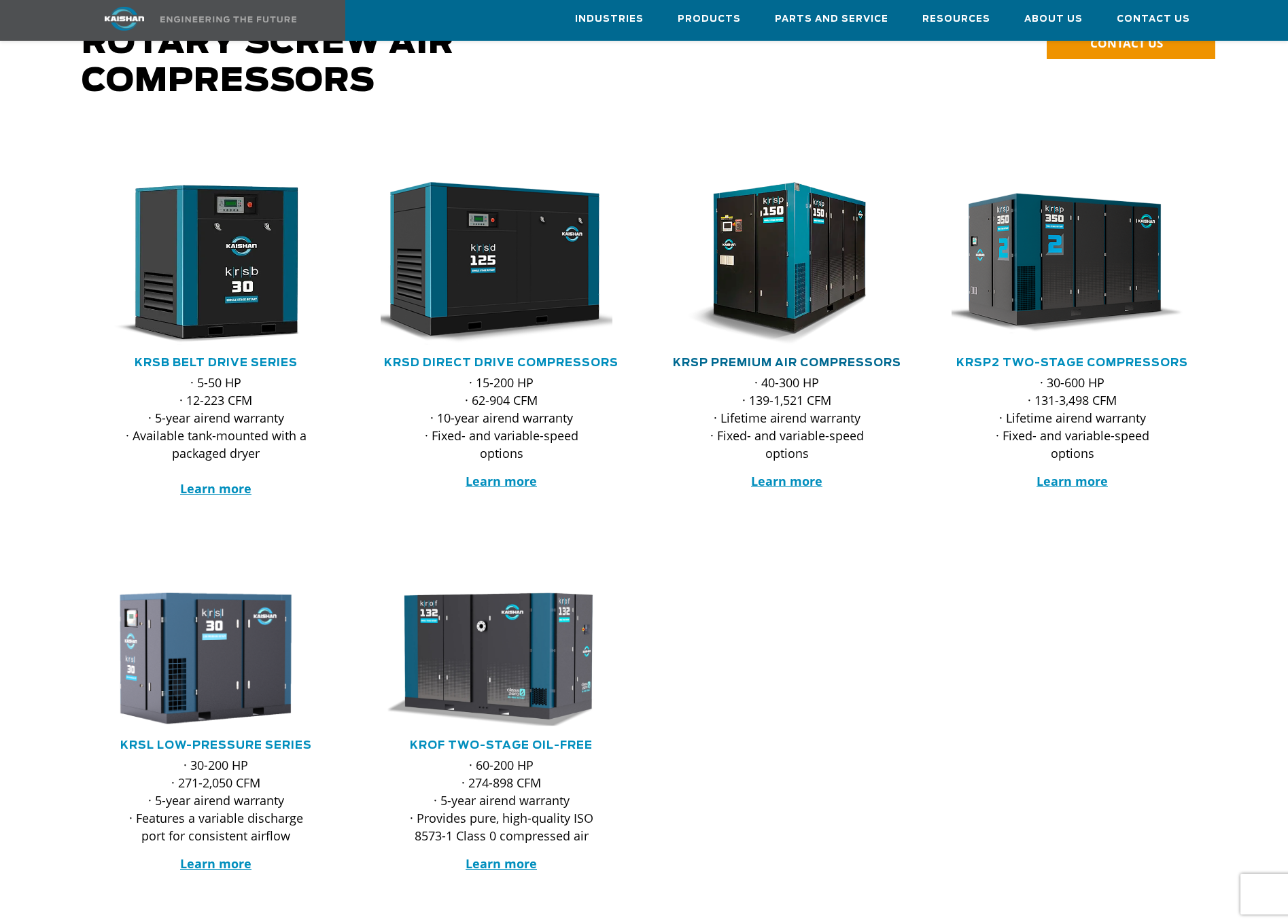
click at [887, 358] on link "KRSP Premium Air Compressors" at bounding box center [787, 363] width 228 height 11
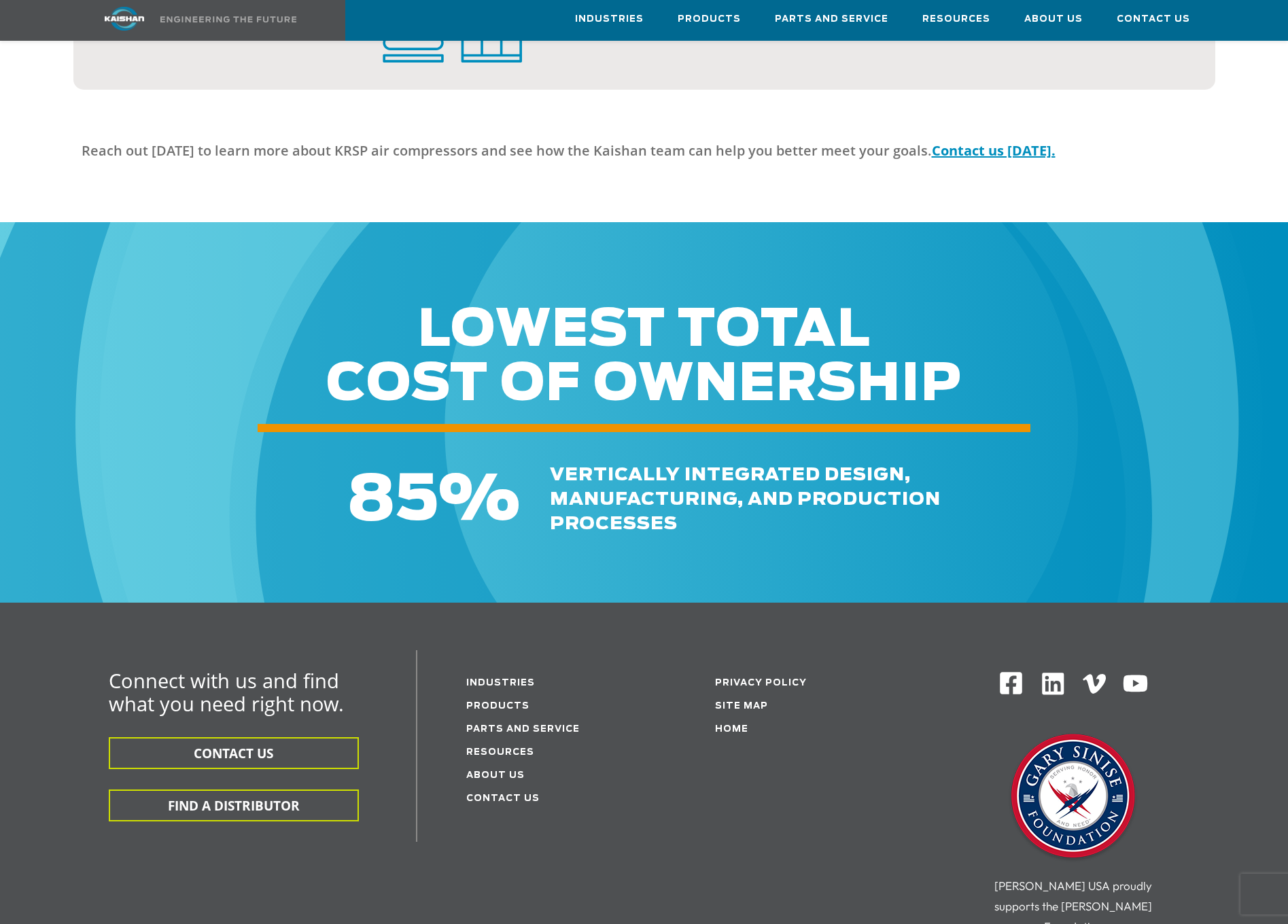
scroll to position [4048, 0]
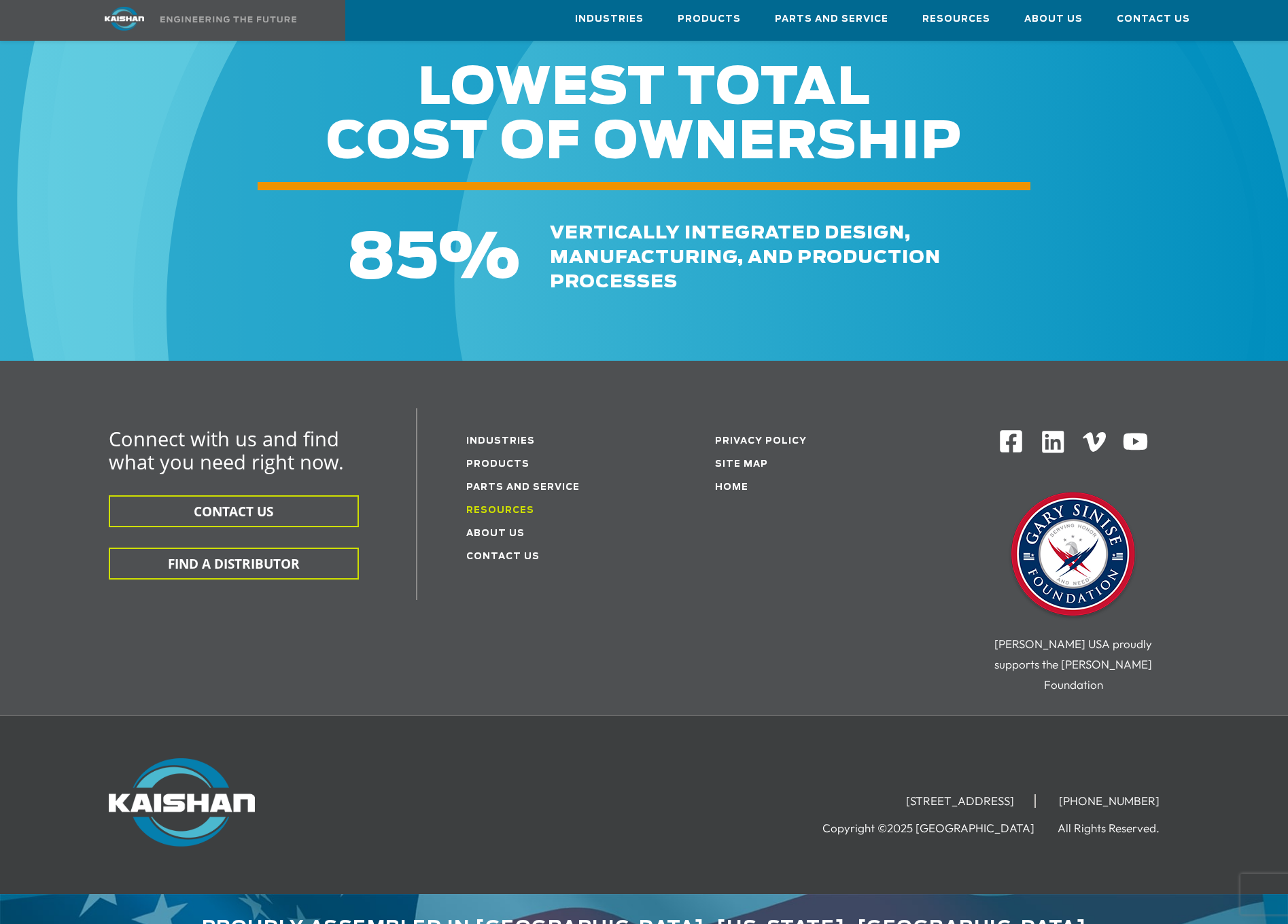
click at [505, 506] on link "Resources" at bounding box center [500, 511] width 68 height 9
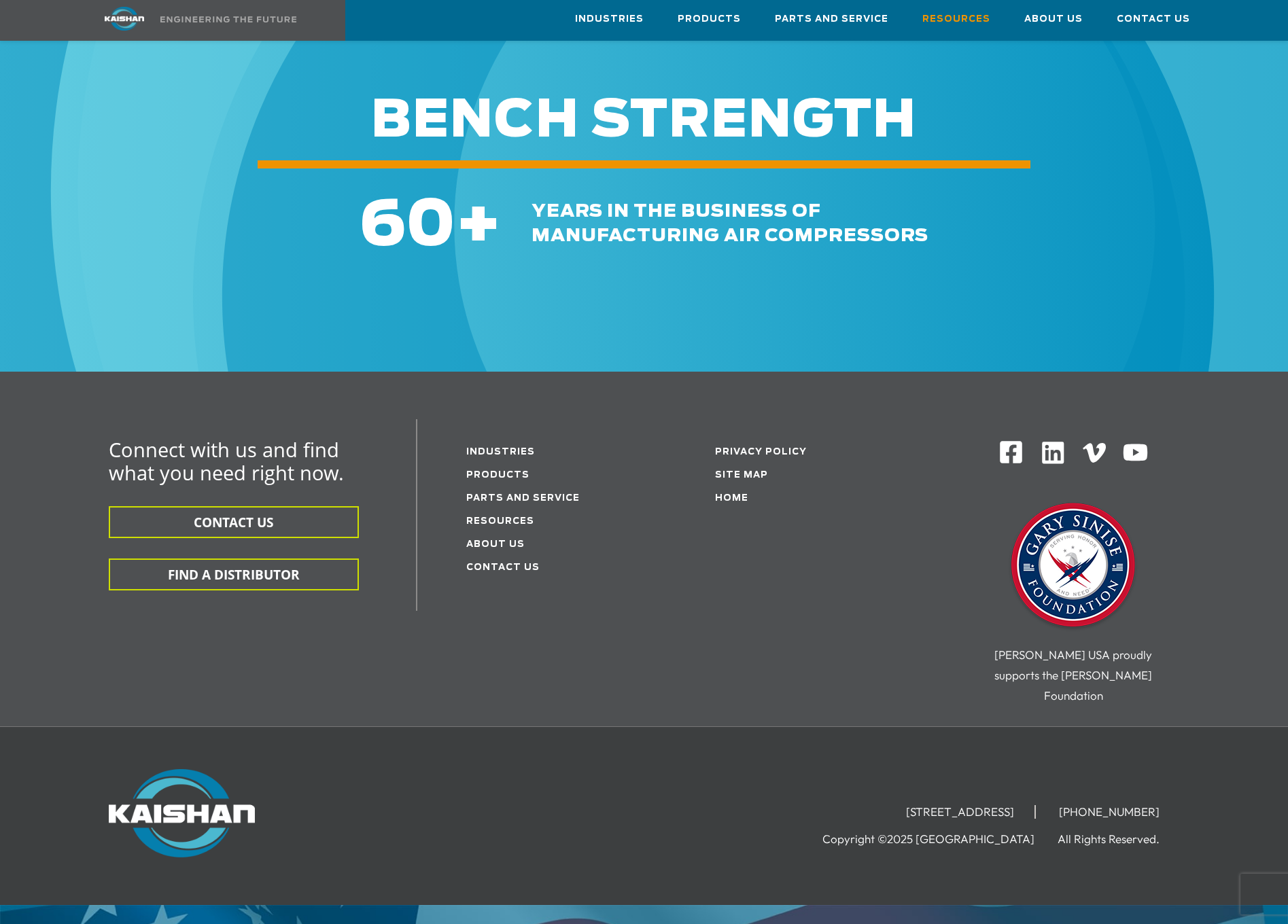
scroll to position [1456, 0]
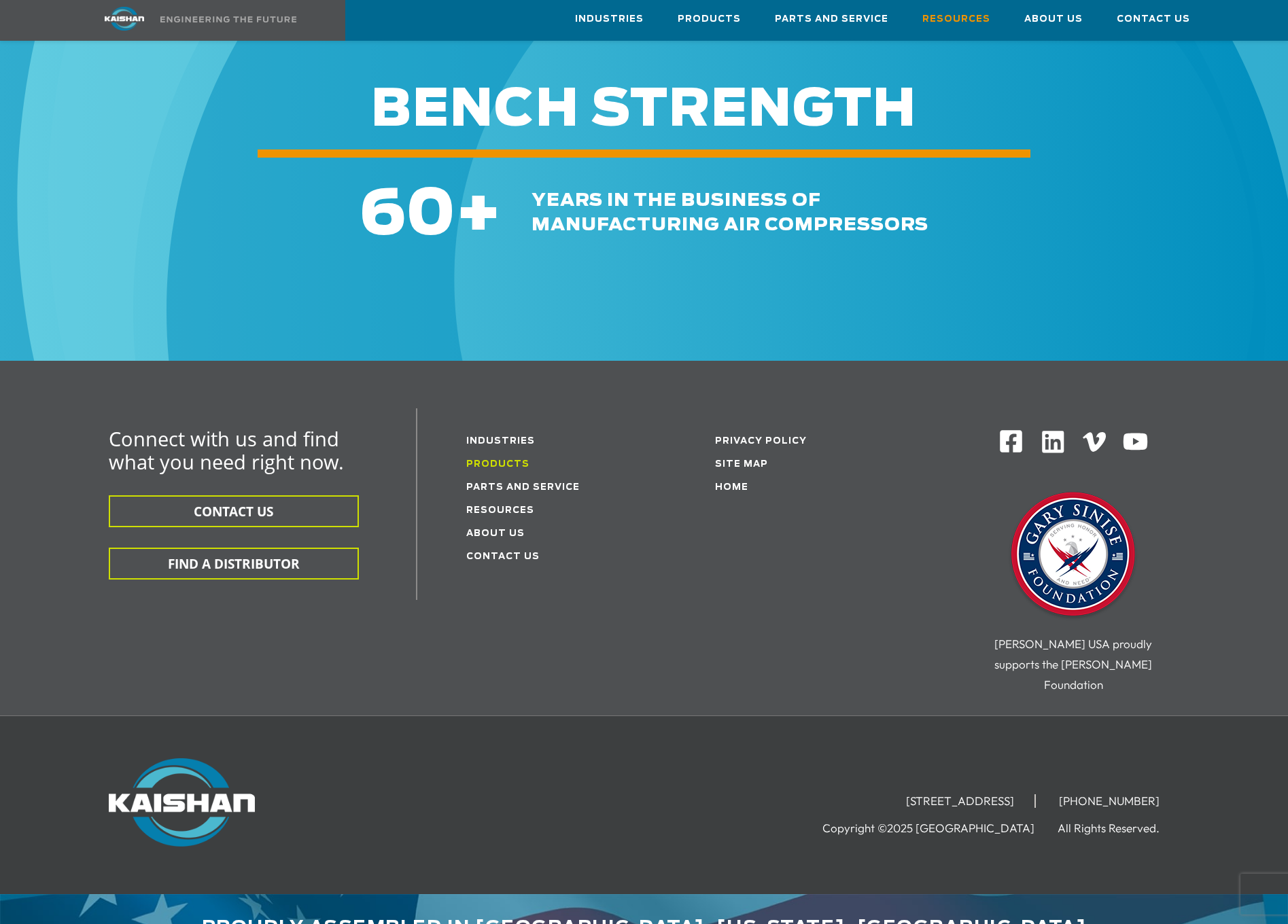
click at [492, 460] on link "Products" at bounding box center [497, 464] width 63 height 9
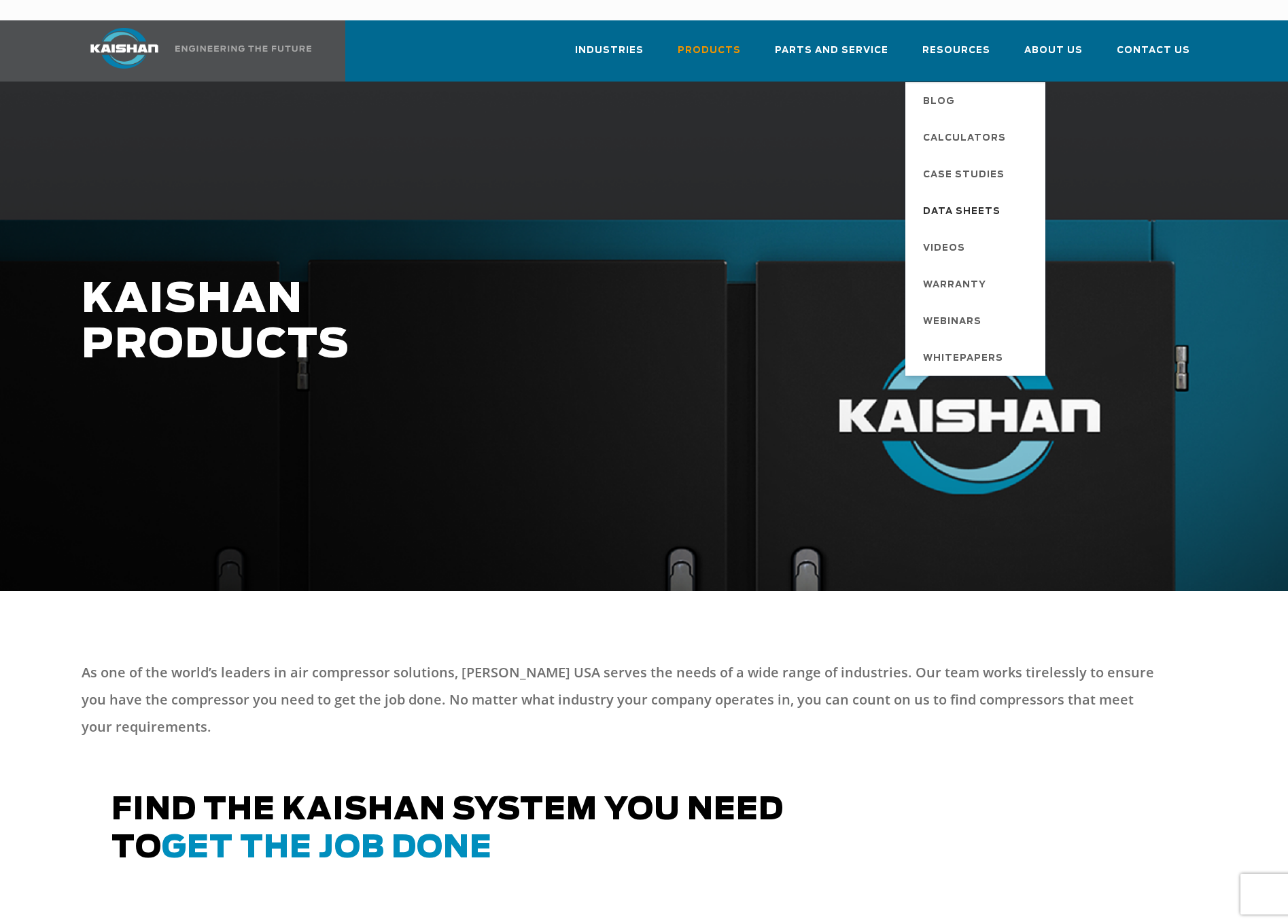
click at [937, 201] on span "Data Sheets" at bounding box center [961, 212] width 77 height 23
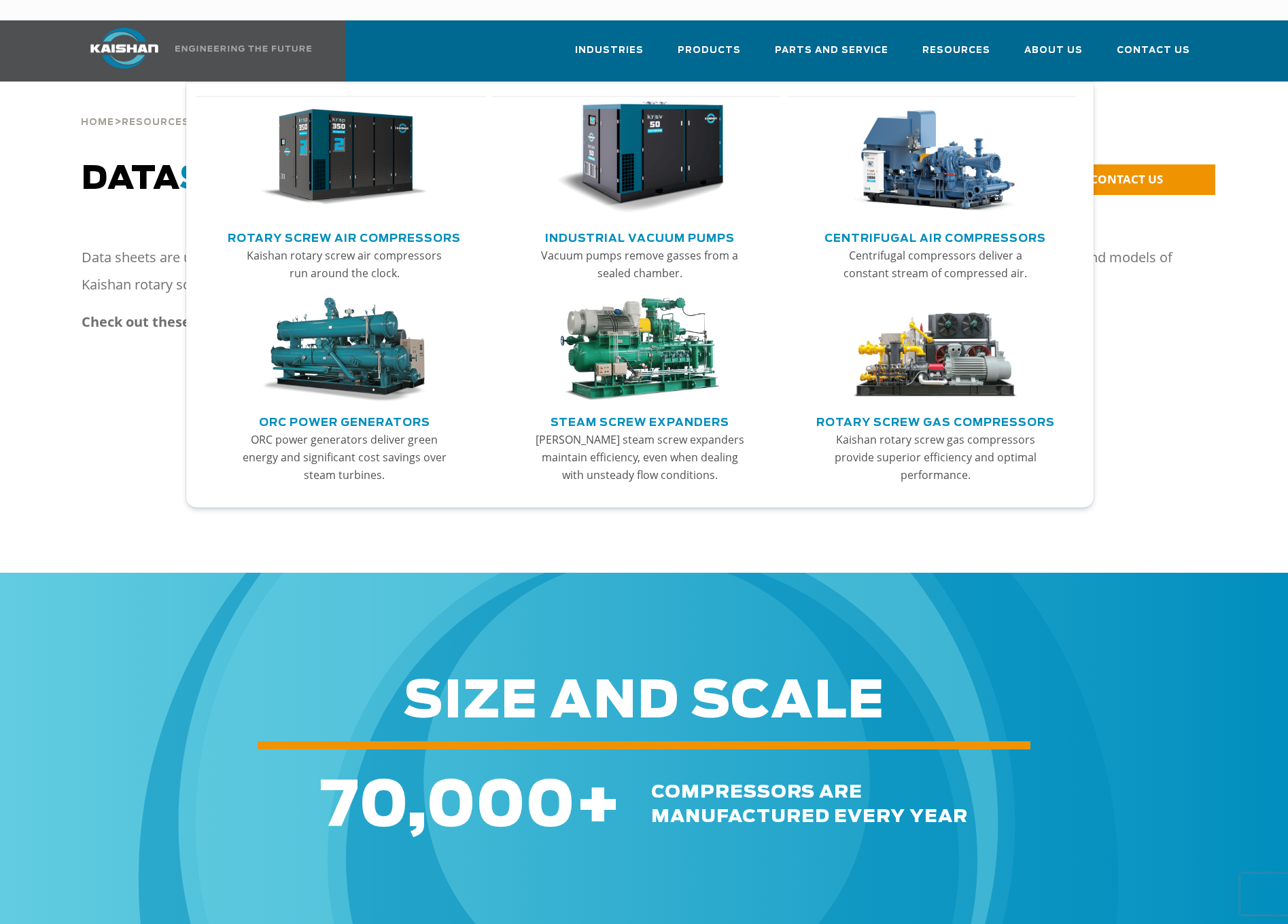
click at [438, 226] on link "Rotary Screw Air Compressors" at bounding box center [344, 236] width 233 height 21
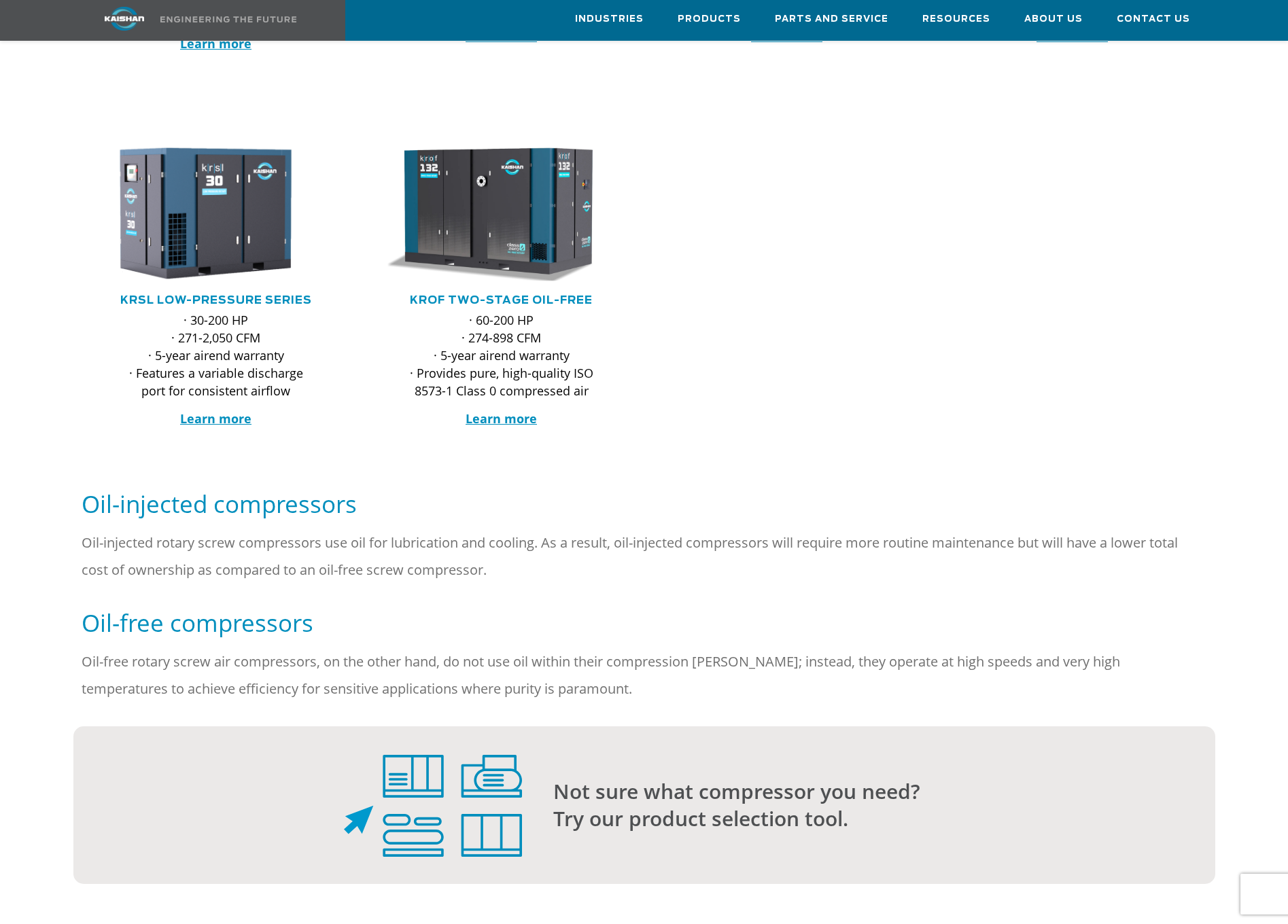
scroll to position [748, 0]
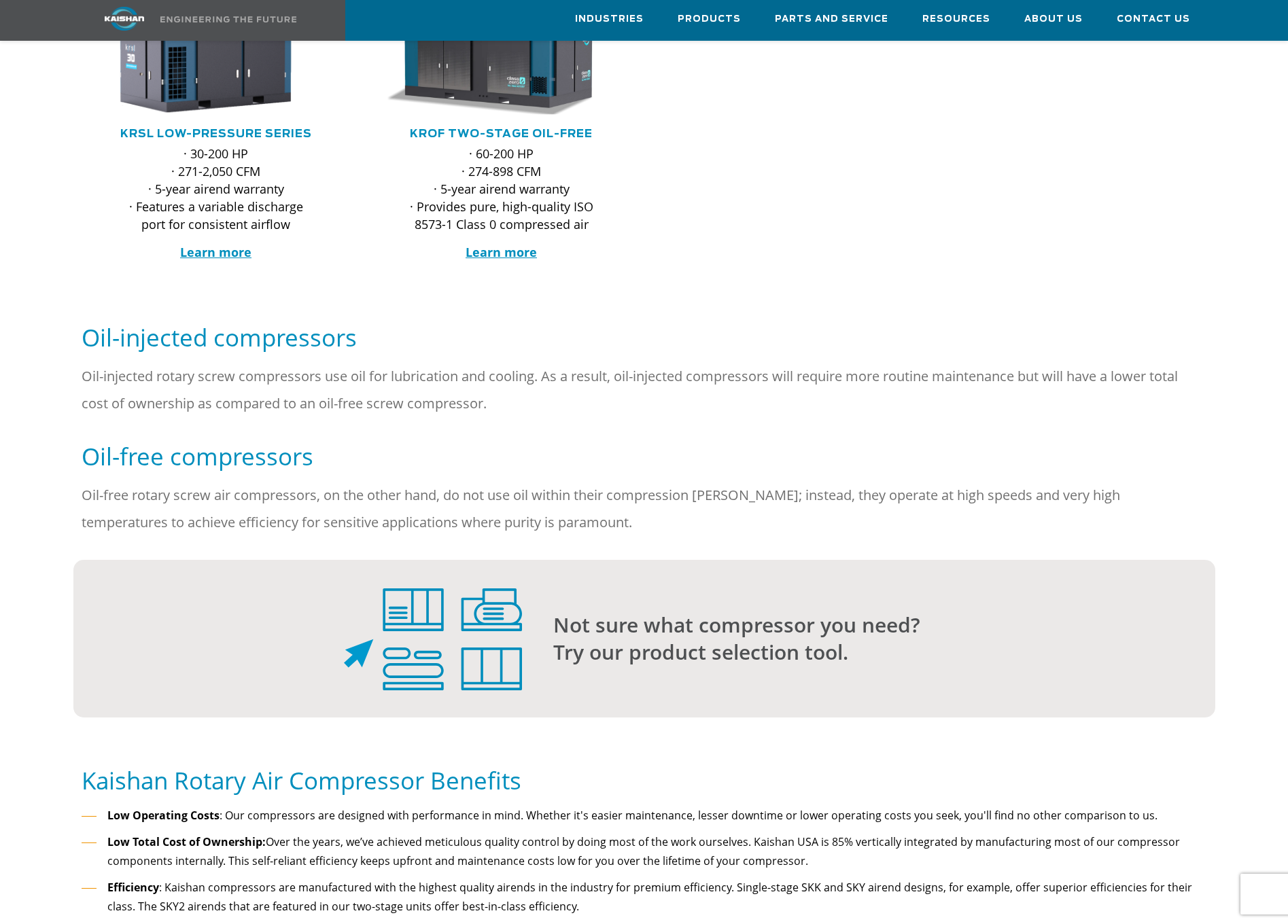
drag, startPoint x: 774, startPoint y: 358, endPoint x: 694, endPoint y: 436, distance: 111.7
click at [694, 441] on h5 "Oil-free compressors" at bounding box center [644, 457] width 1126 height 31
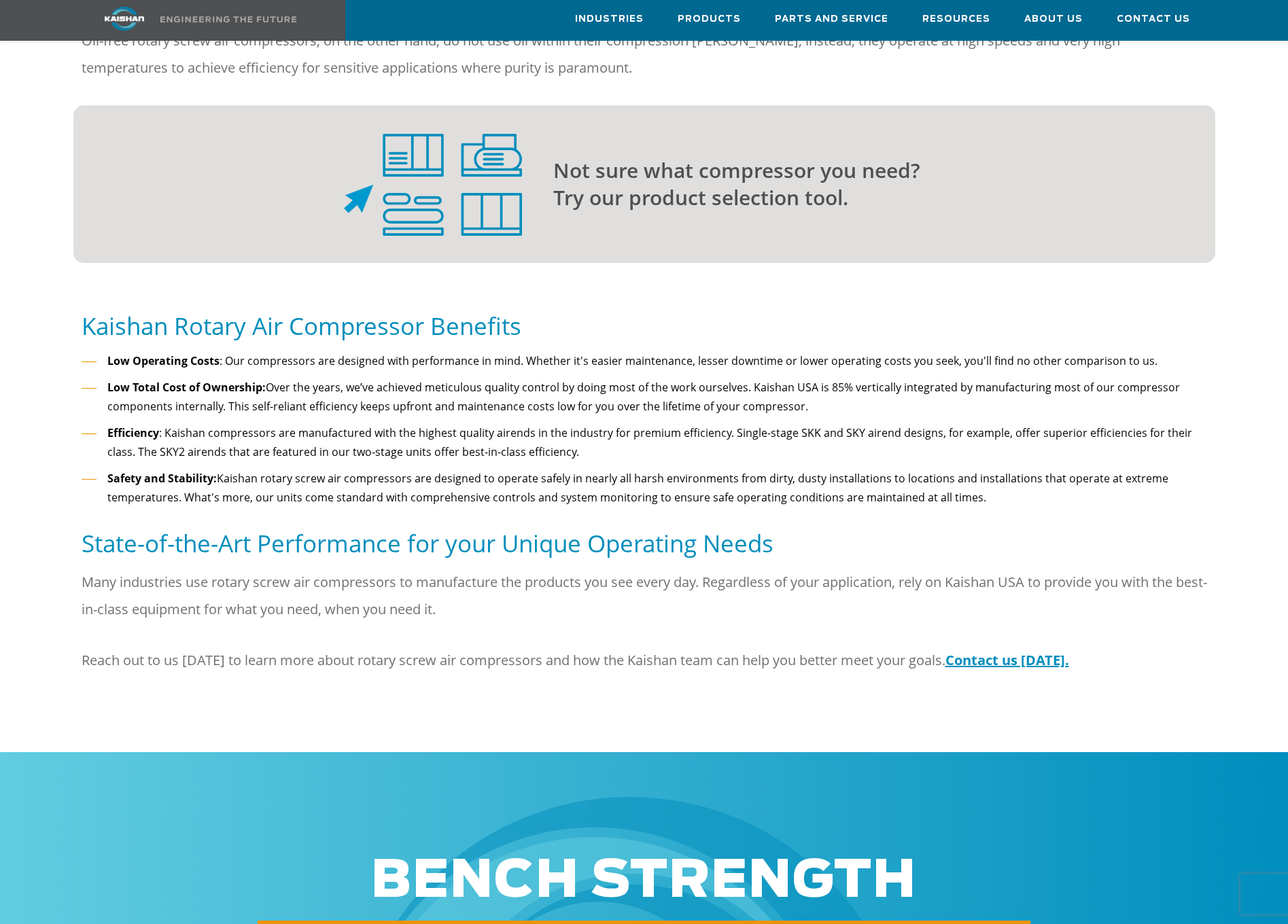
scroll to position [1223, 0]
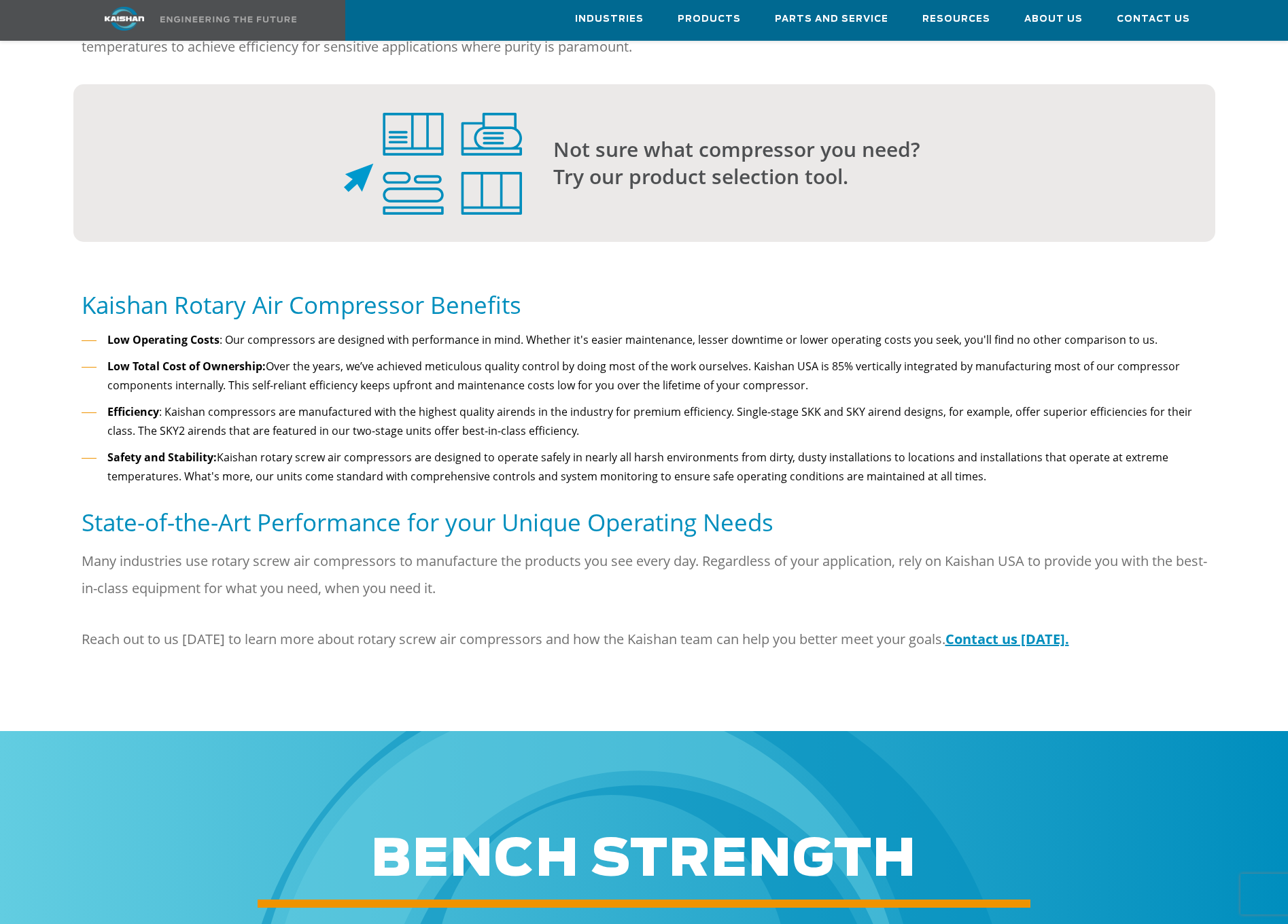
drag, startPoint x: 694, startPoint y: 430, endPoint x: 620, endPoint y: 459, distance: 79.5
click at [620, 459] on li "Safety and Stability: Kaishan rotary screw air compressors are designed to oper…" at bounding box center [644, 467] width 1126 height 39
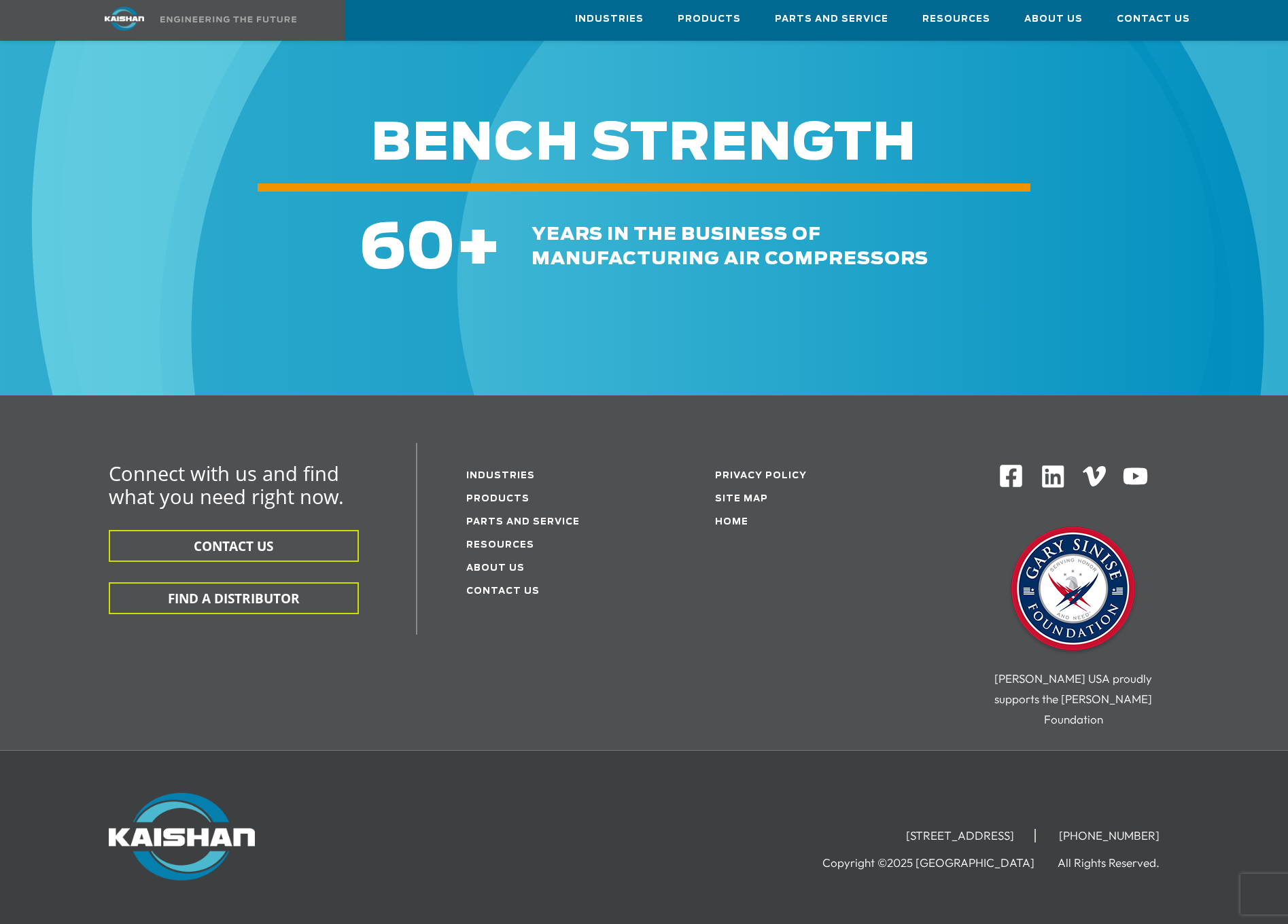
scroll to position [1974, 0]
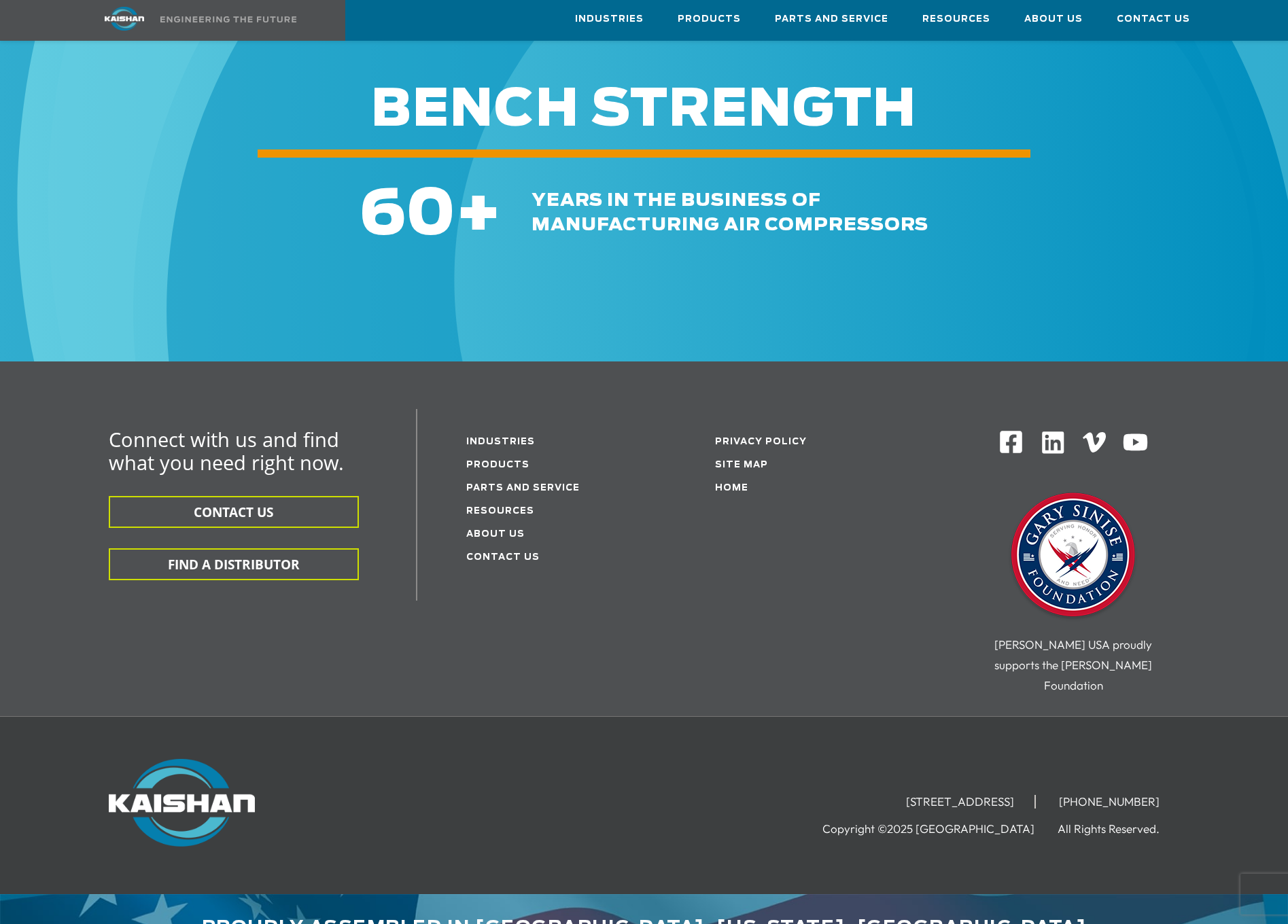
click at [502, 453] on li "Products" at bounding box center [555, 464] width 178 height 23
click at [500, 460] on link "Products" at bounding box center [497, 465] width 63 height 9
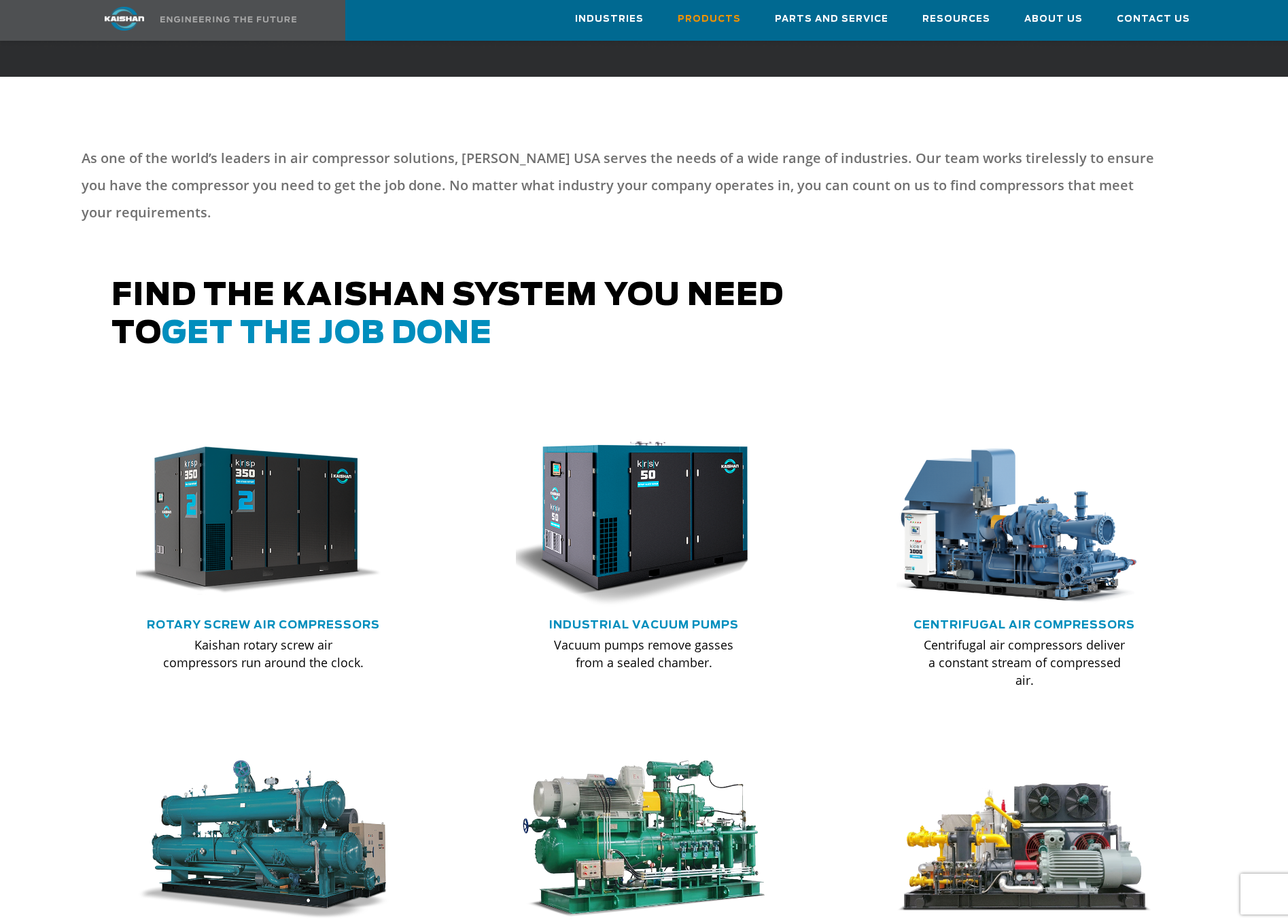
scroll to position [611, 0]
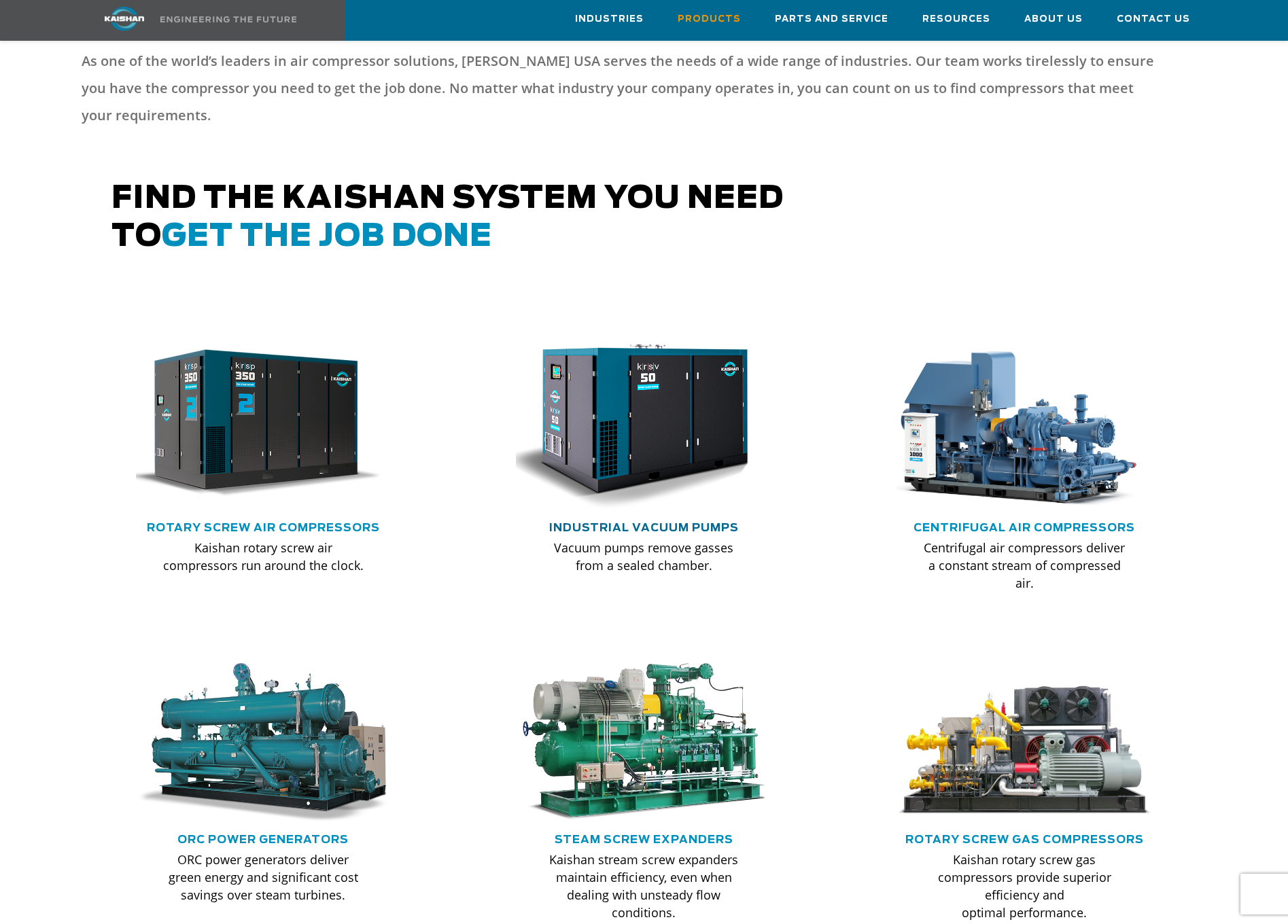
click at [634, 523] on link "Industrial Vacuum Pumps" at bounding box center [644, 528] width 189 height 11
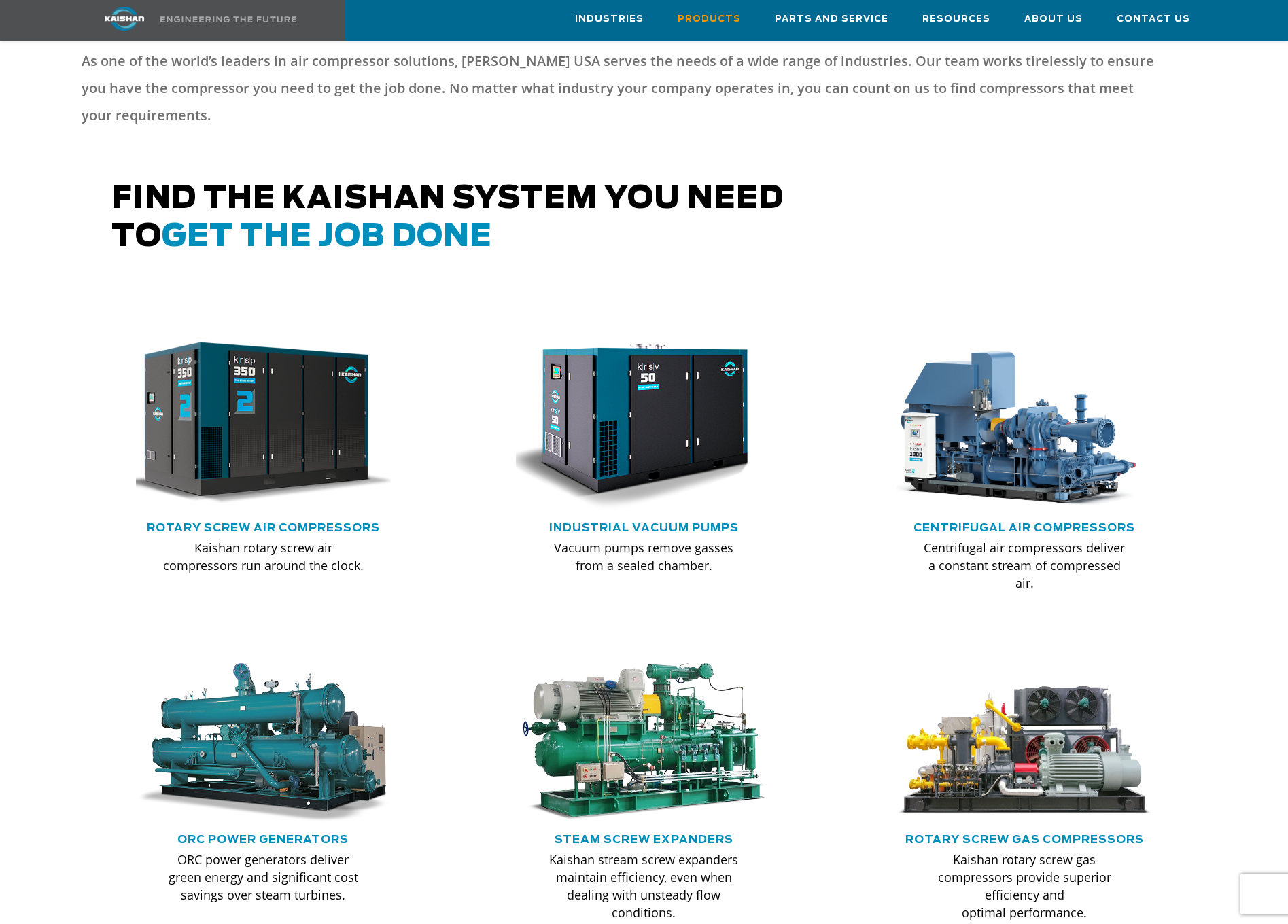
click at [214, 409] on img at bounding box center [253, 423] width 281 height 189
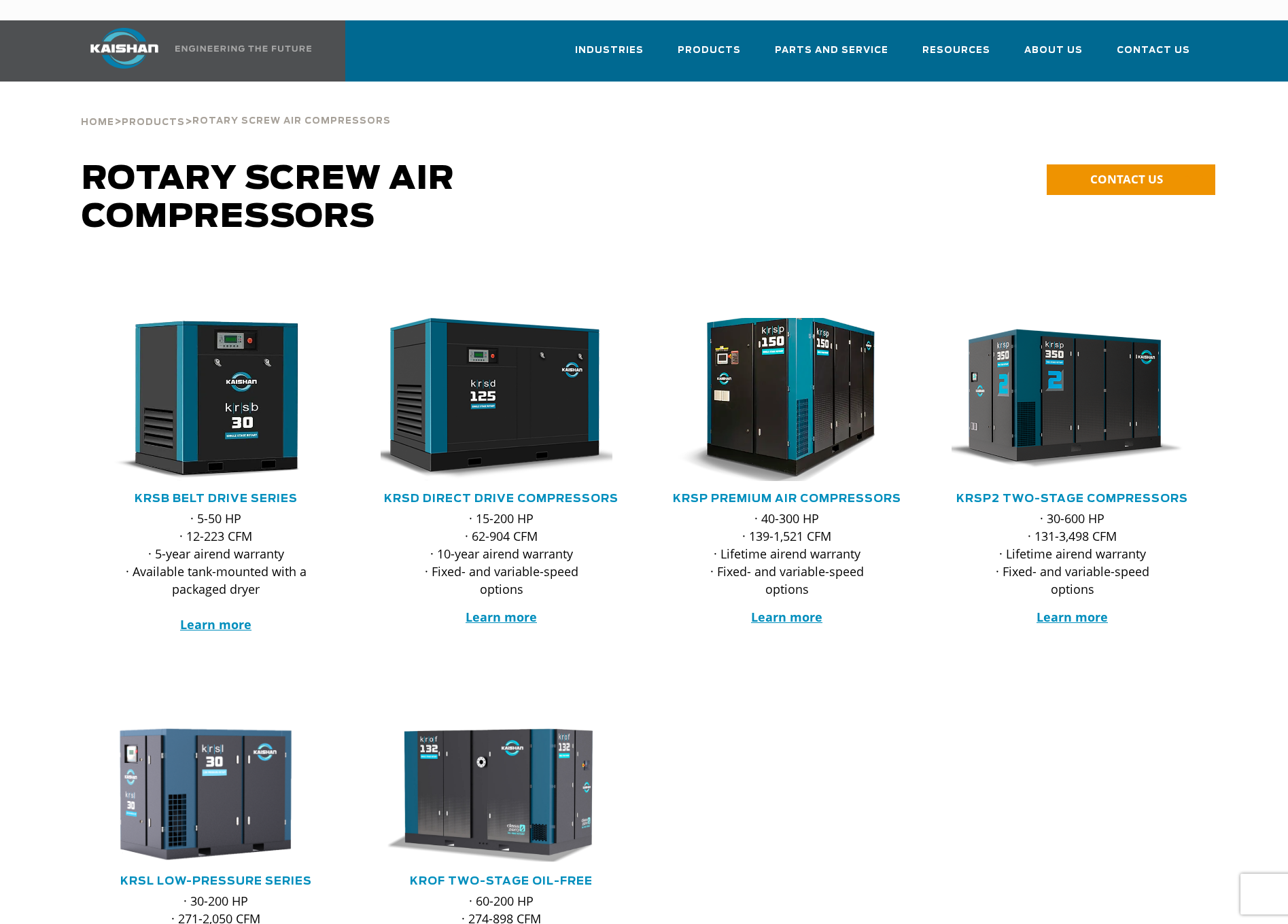
click at [793, 371] on img at bounding box center [777, 399] width 267 height 179
